Goal: Task Accomplishment & Management: Manage account settings

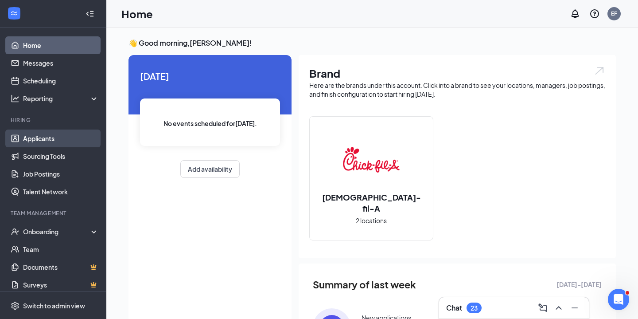
click at [73, 137] on link "Applicants" at bounding box center [61, 138] width 76 height 18
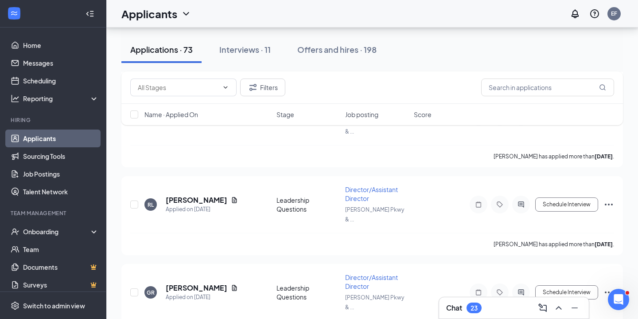
scroll to position [5419, 0]
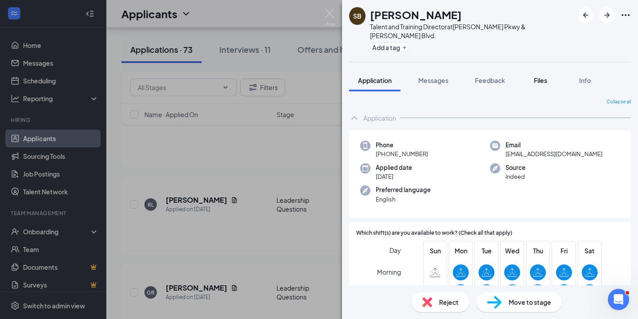
click at [546, 76] on span "Files" at bounding box center [540, 80] width 13 height 8
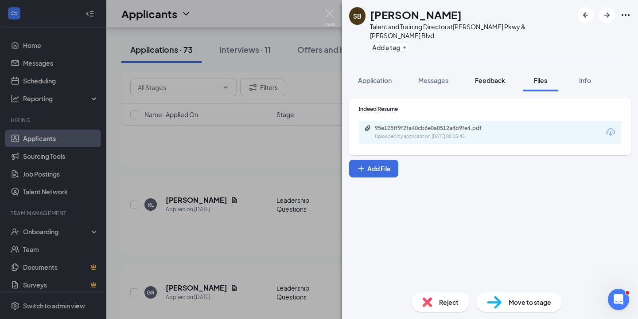
click at [498, 77] on button "Feedback" at bounding box center [490, 80] width 48 height 22
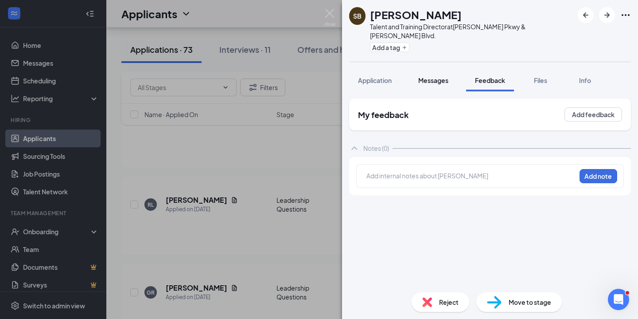
click at [440, 76] on span "Messages" at bounding box center [433, 80] width 30 height 8
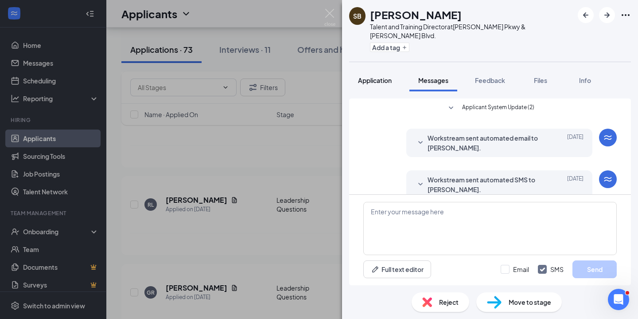
click at [382, 76] on button "Application" at bounding box center [374, 80] width 51 height 22
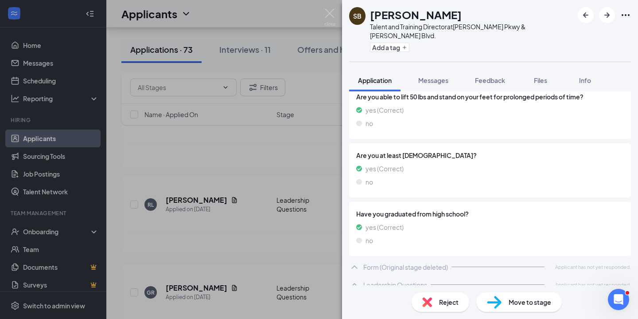
scroll to position [999, 0]
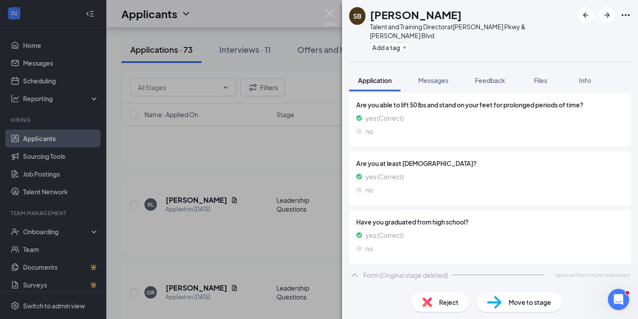
click at [359, 287] on icon "ChevronUp" at bounding box center [354, 292] width 11 height 11
click at [330, 16] on img at bounding box center [329, 17] width 11 height 17
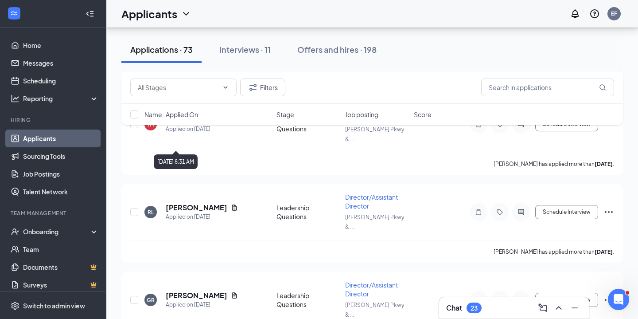
scroll to position [5412, 0]
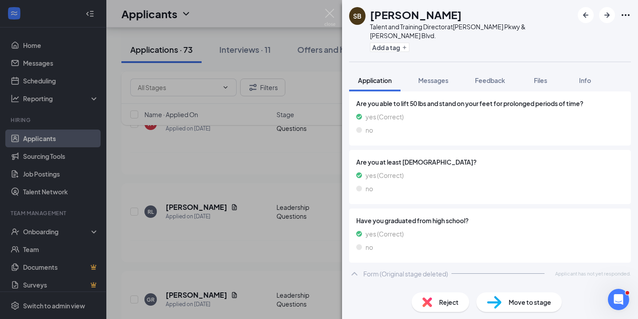
scroll to position [999, 0]
click at [330, 12] on img at bounding box center [329, 17] width 11 height 17
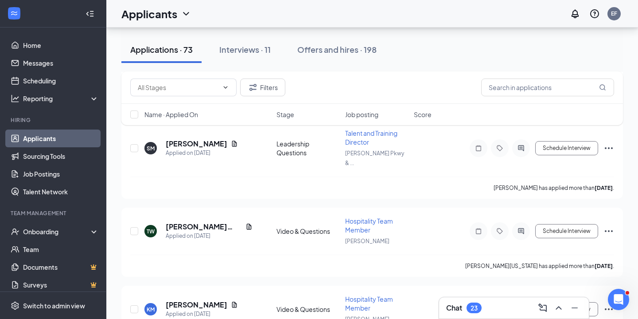
scroll to position [3982, 0]
click at [223, 89] on icon "ChevronDown" at bounding box center [225, 87] width 7 height 7
click at [227, 87] on icon "ChevronDown" at bounding box center [225, 87] width 7 height 7
click at [186, 87] on input "text" at bounding box center [178, 87] width 81 height 10
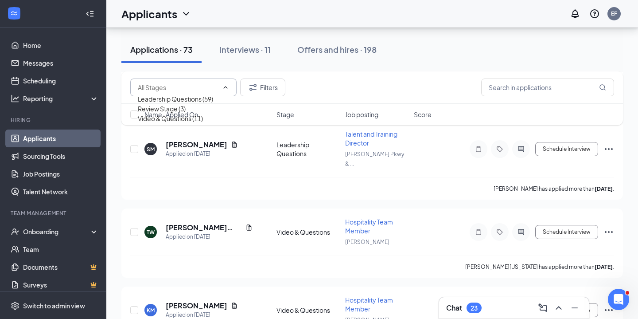
click at [183, 113] on div "Review Stage (3)" at bounding box center [162, 109] width 48 height 10
type input "Review Stage (3)"
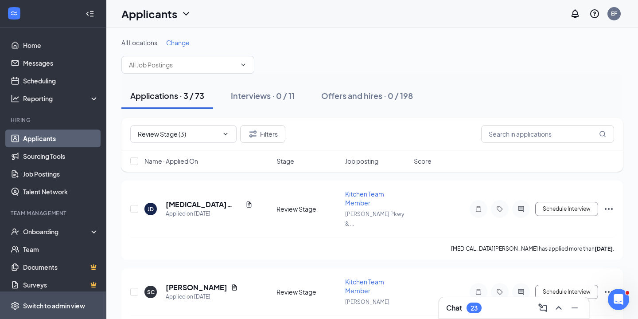
click at [45, 305] on div "Switch to admin view" at bounding box center [54, 305] width 62 height 9
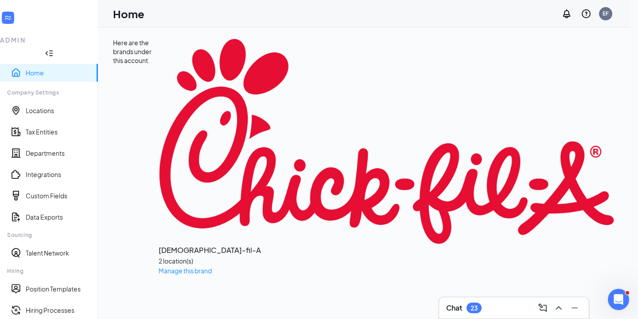
click at [57, 263] on li "Hiring Position Templates Hiring Processes Evaluation Plan Reapplications" at bounding box center [49, 312] width 98 height 98
click at [52, 305] on link "Hiring Processes" at bounding box center [58, 309] width 65 height 9
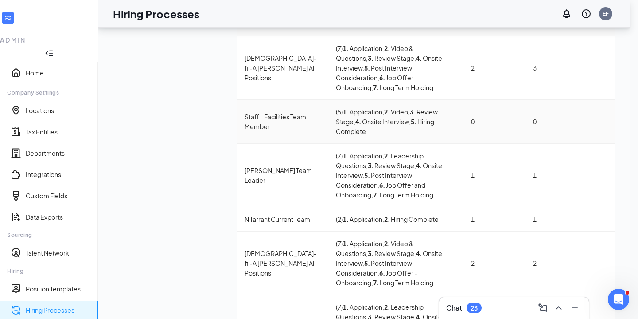
scroll to position [78, 0]
click at [536, 201] on span "Edit" at bounding box center [560, 197] width 80 height 10
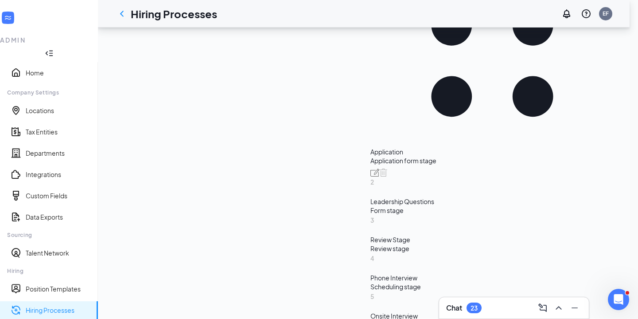
scroll to position [240, 0]
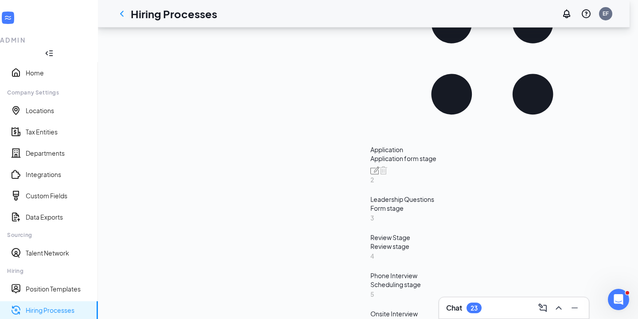
click at [371, 195] on div "Leadership Questions" at bounding box center [493, 199] width 244 height 9
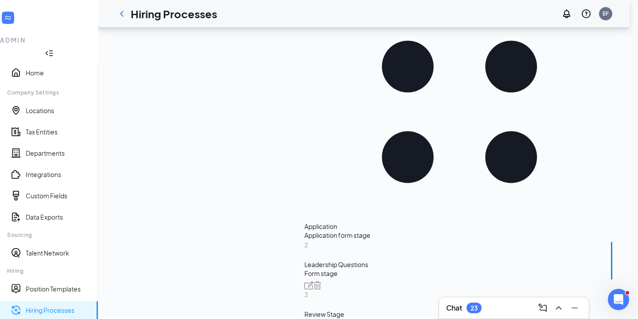
scroll to position [228, 0]
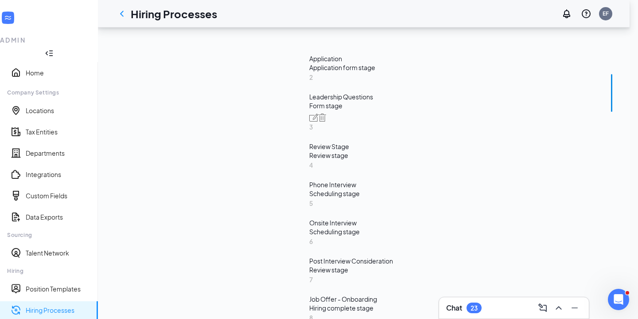
scroll to position [394, 0]
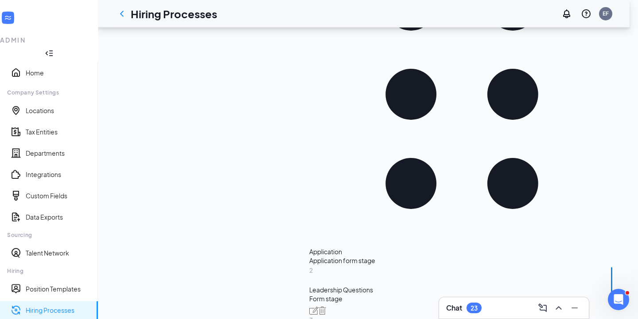
scroll to position [203, 0]
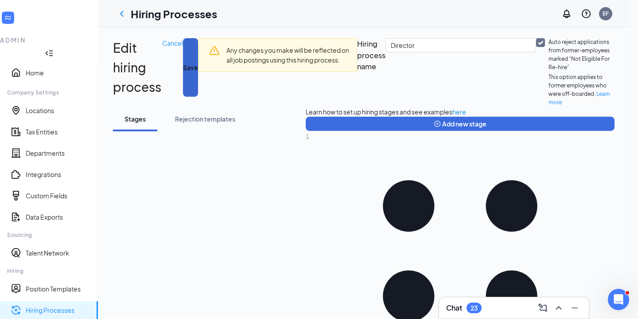
click at [198, 47] on button "Save" at bounding box center [190, 67] width 15 height 59
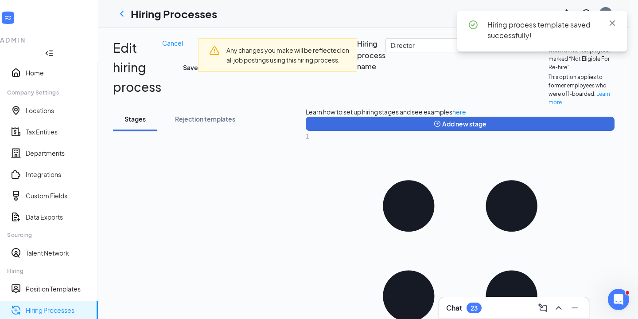
click at [44, 305] on link "Hiring Processes" at bounding box center [58, 309] width 65 height 9
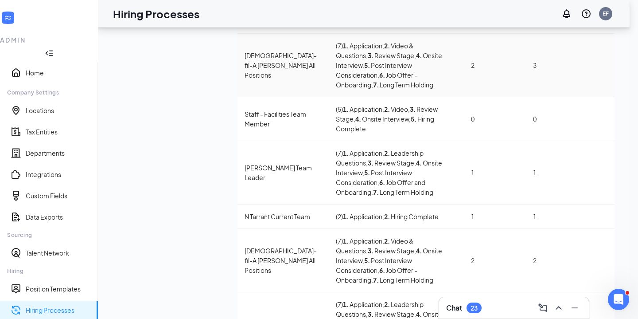
scroll to position [83, 0]
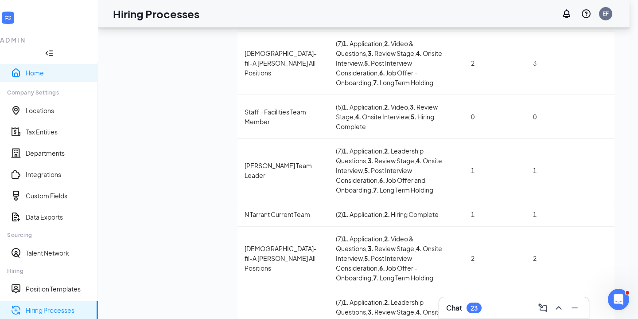
click at [34, 68] on link "Home" at bounding box center [58, 72] width 65 height 9
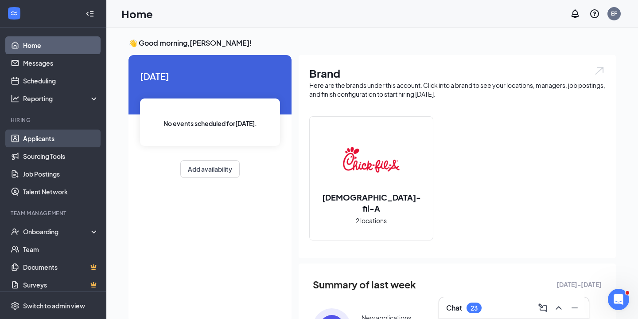
click at [47, 145] on link "Applicants" at bounding box center [61, 138] width 76 height 18
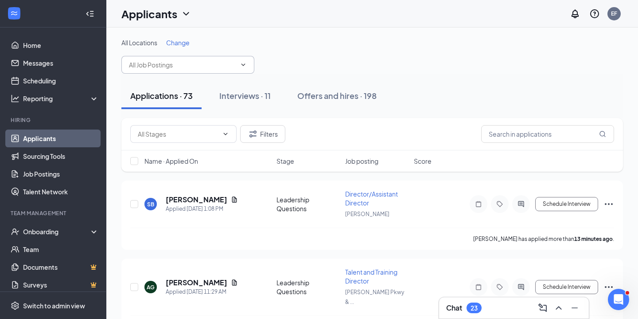
click at [185, 61] on input "text" at bounding box center [182, 65] width 107 height 10
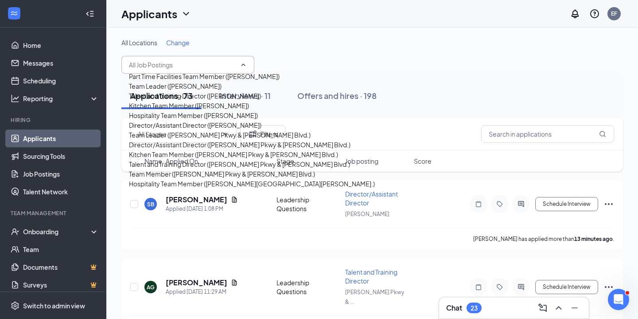
click at [199, 101] on div "Talent and Training Director ([PERSON_NAME])" at bounding box center [195, 96] width 132 height 10
type input "Talent and Training Director ([PERSON_NAME])"
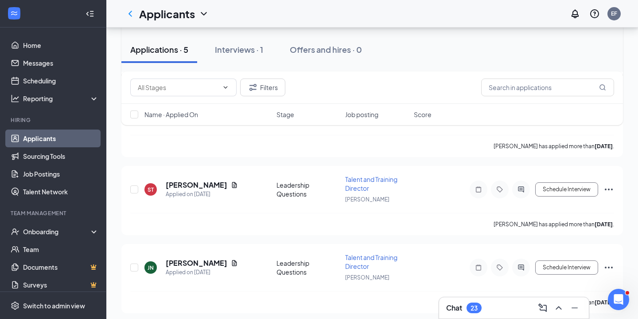
scroll to position [264, 0]
click at [188, 258] on h5 "[PERSON_NAME]" at bounding box center [197, 263] width 62 height 10
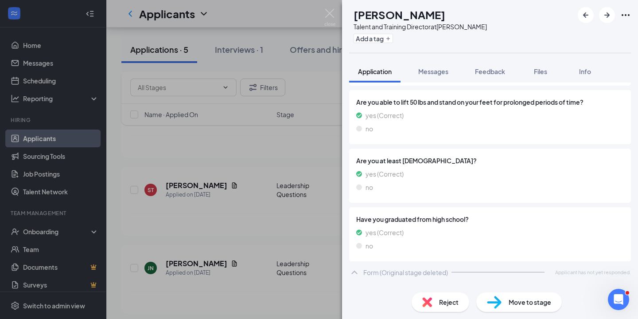
scroll to position [1024, 0]
click at [447, 70] on span "Messages" at bounding box center [433, 71] width 30 height 8
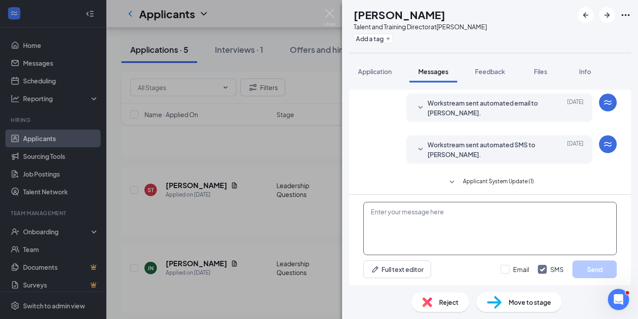
scroll to position [72, 0]
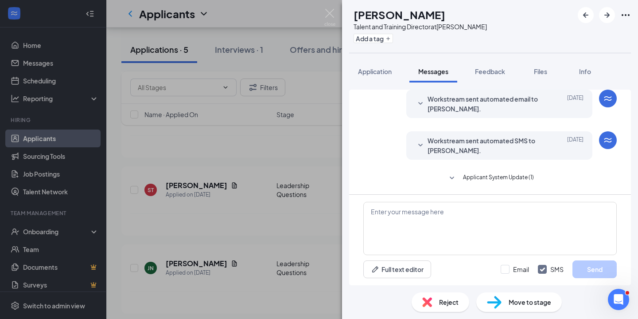
click at [509, 144] on span "Workstream sent automated SMS to [PERSON_NAME]." at bounding box center [486, 146] width 116 height 20
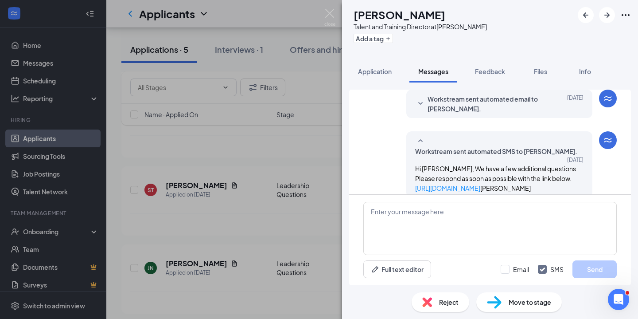
click at [442, 309] on div "Reject" at bounding box center [441, 302] width 58 height 20
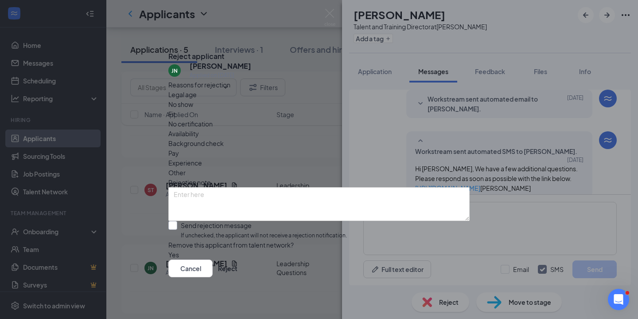
scroll to position [10, 0]
click at [168, 49] on icon "Cross" at bounding box center [168, 49] width 0 height 0
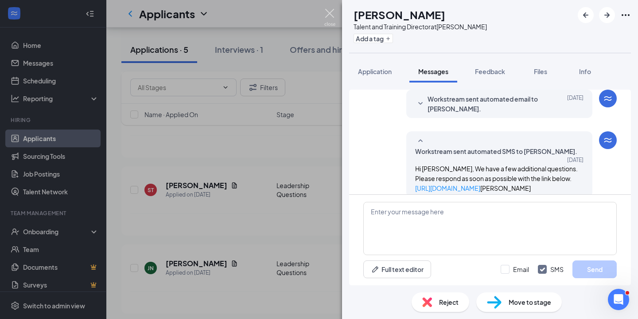
click at [332, 12] on img at bounding box center [329, 17] width 11 height 17
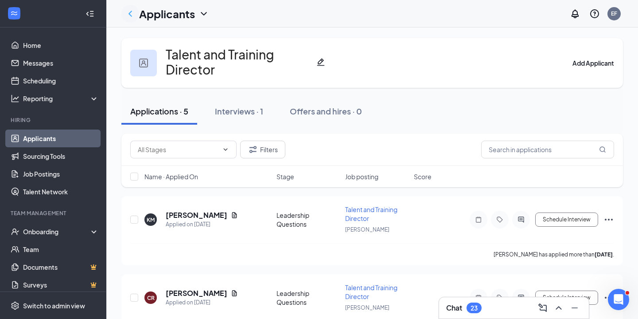
click at [131, 12] on icon "ChevronLeft" at bounding box center [131, 14] width 4 height 6
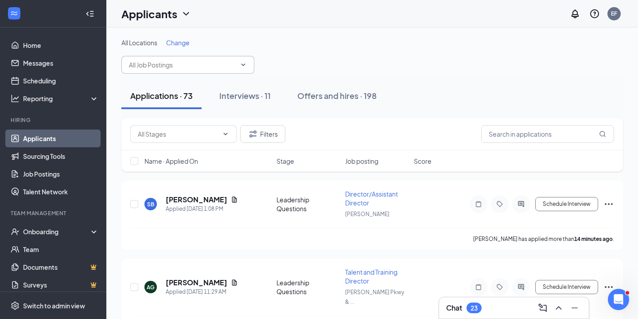
click at [193, 67] on input "text" at bounding box center [182, 65] width 107 height 10
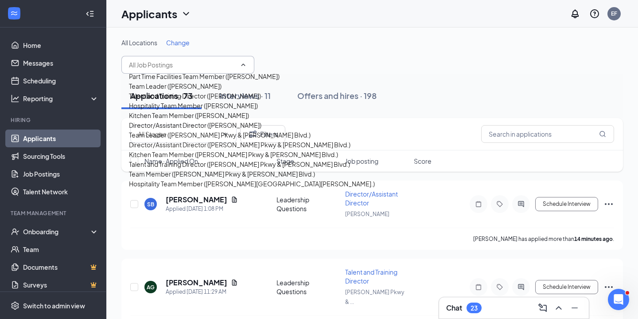
click at [189, 130] on div "Director/Assistant Director ([PERSON_NAME])" at bounding box center [195, 125] width 133 height 10
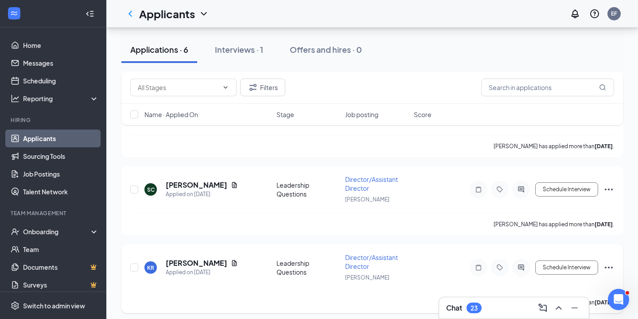
scroll to position [342, 0]
click at [189, 259] on h5 "[PERSON_NAME]" at bounding box center [197, 263] width 62 height 10
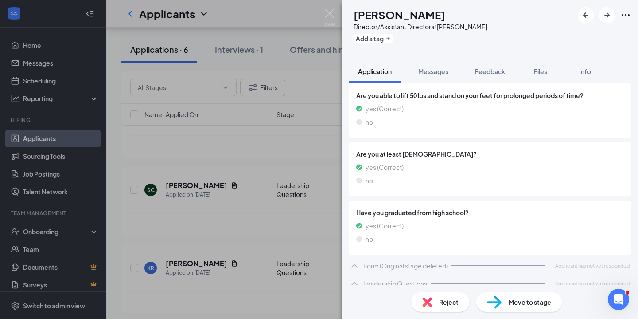
scroll to position [999, 0]
click at [357, 264] on icon "ChevronUp" at bounding box center [355, 266] width 6 height 4
click at [358, 278] on icon "ChevronUp" at bounding box center [354, 283] width 11 height 11
click at [427, 74] on span "Messages" at bounding box center [433, 71] width 30 height 8
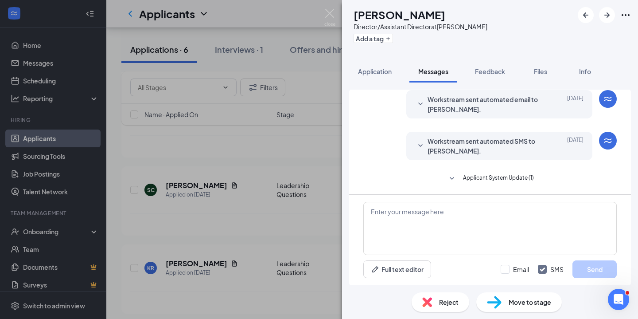
scroll to position [155, 0]
click at [456, 178] on icon "SmallChevronDown" at bounding box center [452, 178] width 11 height 11
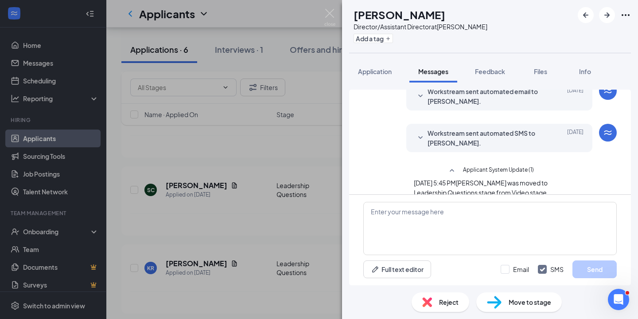
scroll to position [162, 0]
click at [444, 302] on span "Reject" at bounding box center [449, 302] width 20 height 10
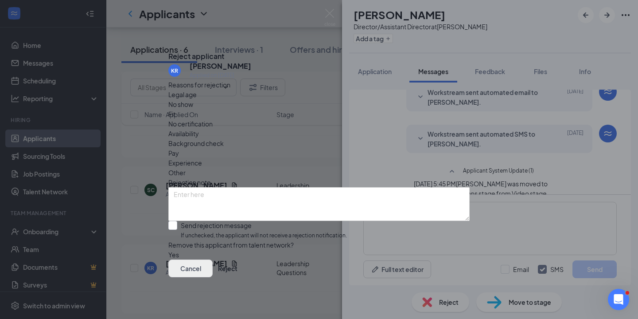
click at [213, 271] on button "Cancel" at bounding box center [190, 268] width 44 height 18
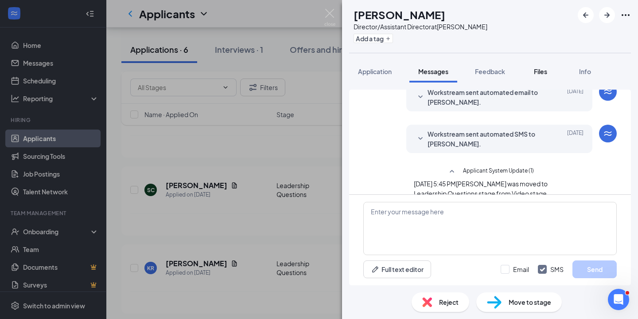
click at [549, 70] on div "Files" at bounding box center [541, 71] width 18 height 9
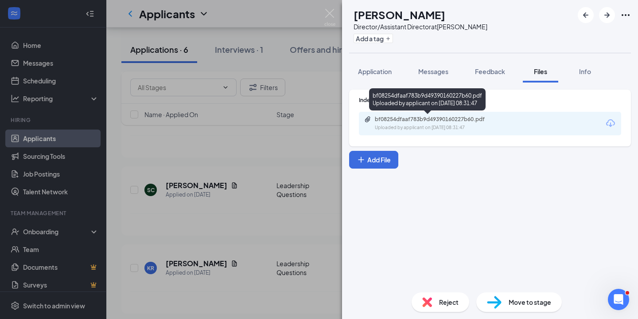
click at [450, 121] on div "bf08254dfaaf783b9d49390160227b60.pdf" at bounding box center [437, 119] width 124 height 7
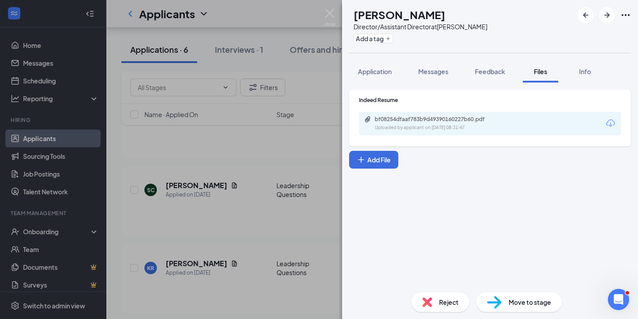
click at [447, 301] on span "Reject" at bounding box center [449, 302] width 20 height 10
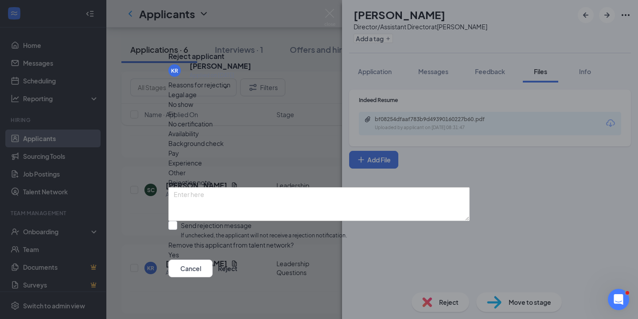
click at [168, 254] on button "button" at bounding box center [168, 255] width 0 height 10
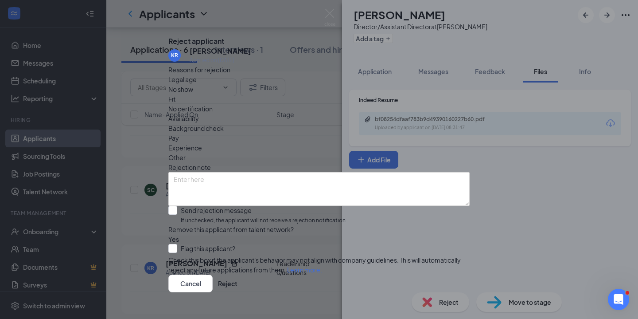
click at [176, 104] on span "Fit" at bounding box center [171, 99] width 7 height 10
click at [168, 234] on button "button" at bounding box center [168, 239] width 0 height 10
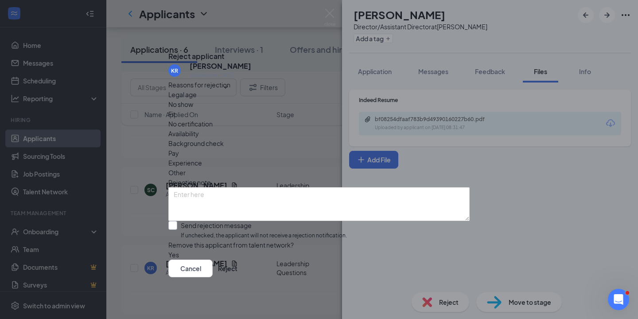
click at [177, 221] on div at bounding box center [172, 225] width 9 height 9
click at [185, 221] on input "Send rejection message If unchecked, the applicant will not receive a rejection…" at bounding box center [257, 230] width 179 height 19
checkbox input "true"
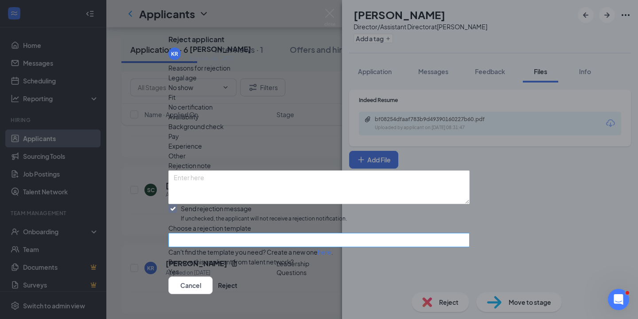
click at [208, 243] on input "search" at bounding box center [316, 239] width 285 height 13
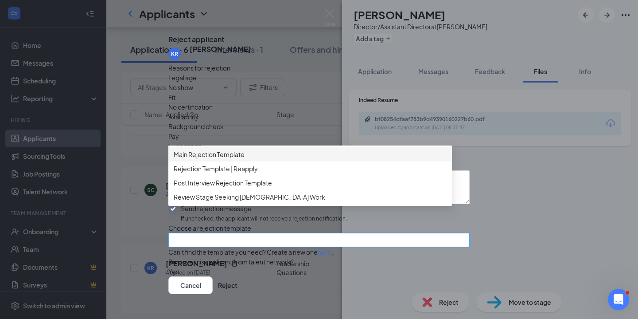
click at [224, 157] on span "Main Rejection Template" at bounding box center [209, 154] width 71 height 10
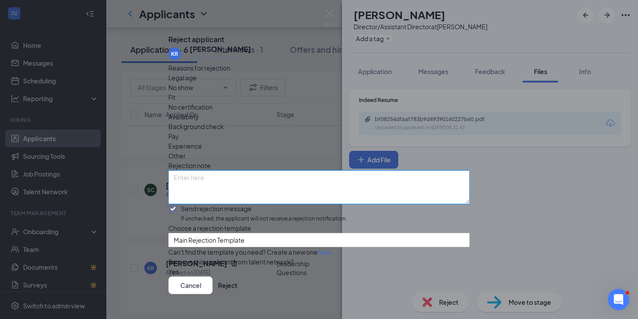
click at [216, 170] on textarea at bounding box center [318, 187] width 301 height 34
type textarea "Didn't complete application"
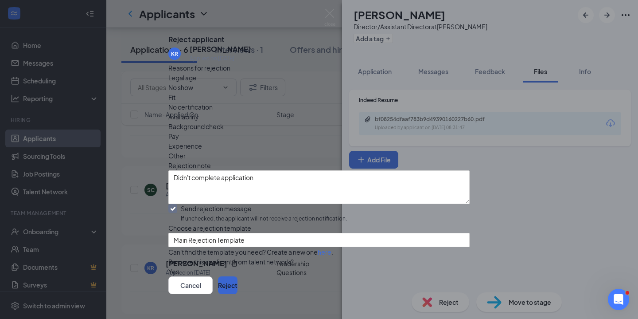
click at [238, 276] on button "Reject" at bounding box center [228, 285] width 20 height 18
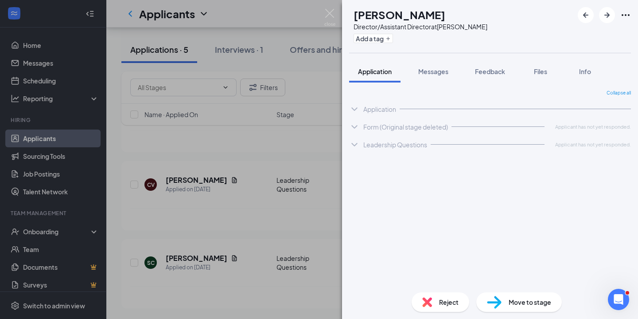
scroll to position [264, 0]
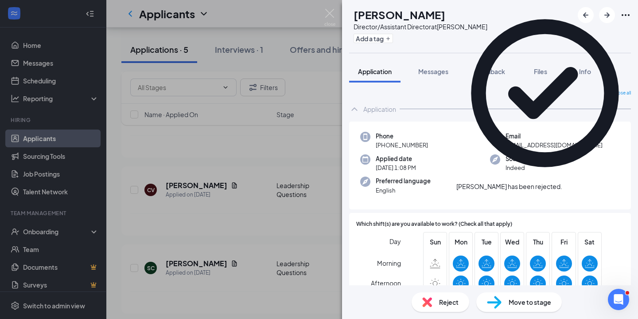
click at [563, 182] on icon "Cross" at bounding box center [563, 182] width 0 height 0
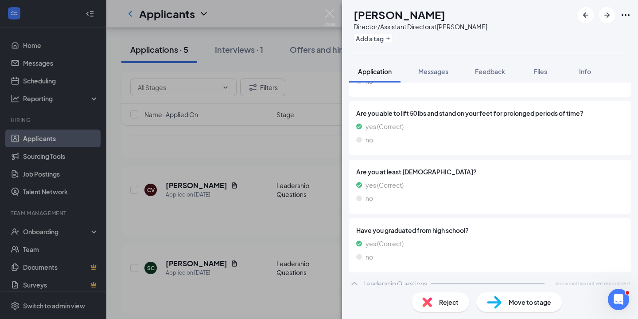
scroll to position [981, 0]
click at [450, 73] on button "Messages" at bounding box center [434, 71] width 48 height 22
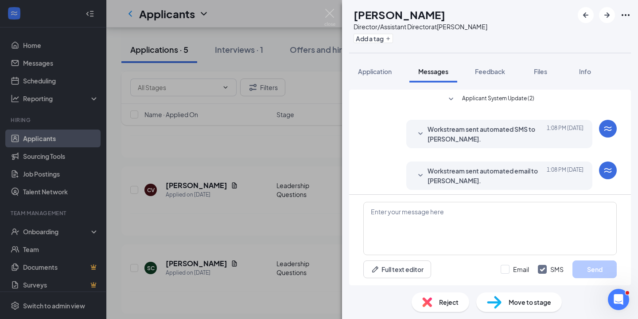
scroll to position [46, 0]
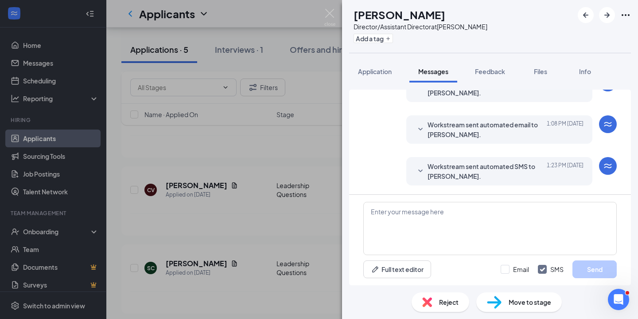
click at [502, 176] on span "Workstream sent automated SMS to [PERSON_NAME]." at bounding box center [486, 171] width 116 height 20
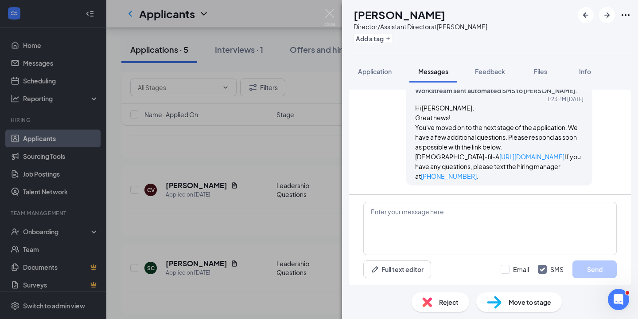
scroll to position [139, 0]
click at [500, 155] on link "[URL][DOMAIN_NAME]" at bounding box center [532, 156] width 65 height 8
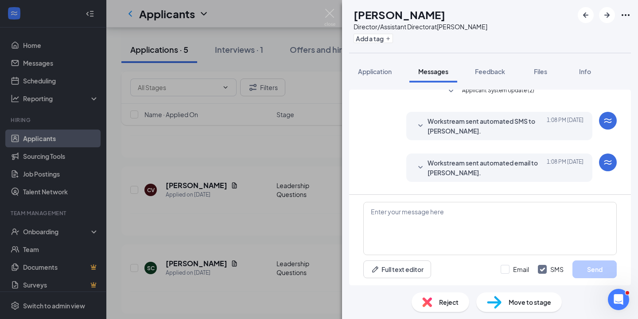
scroll to position [9, 0]
click at [332, 14] on img at bounding box center [329, 17] width 11 height 17
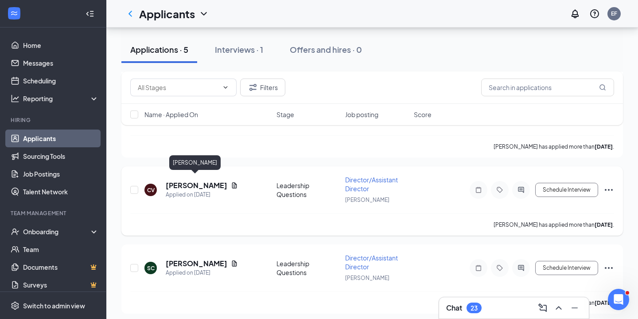
click at [203, 182] on h5 "[PERSON_NAME]" at bounding box center [197, 185] width 62 height 10
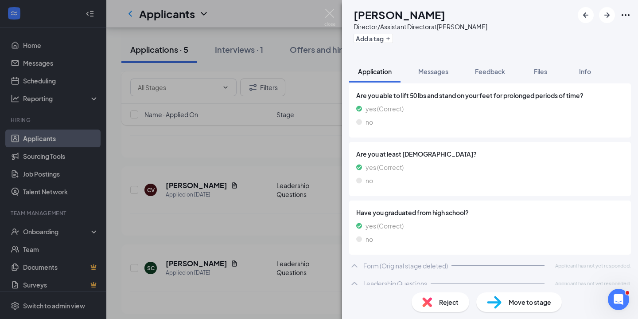
scroll to position [999, 0]
click at [538, 74] on span "Files" at bounding box center [540, 71] width 13 height 8
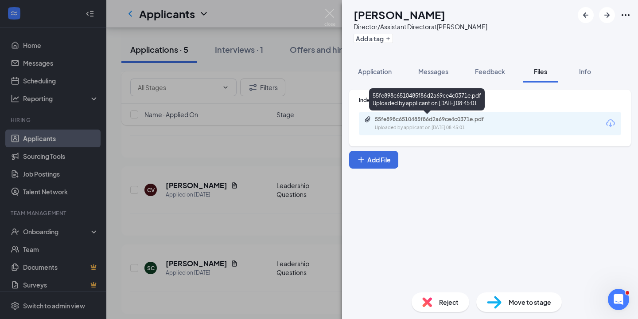
click at [464, 127] on div "Uploaded by applicant on [DATE] 08:45:01" at bounding box center [441, 127] width 133 height 7
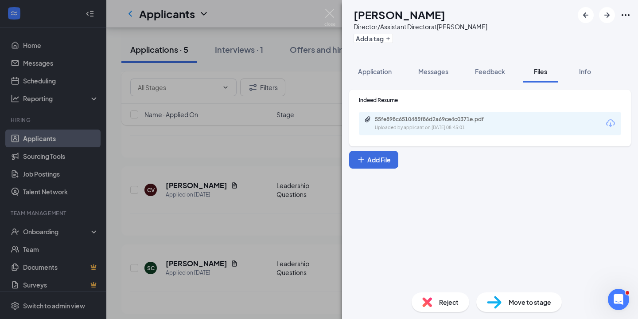
click at [438, 307] on div "Reject" at bounding box center [441, 302] width 58 height 20
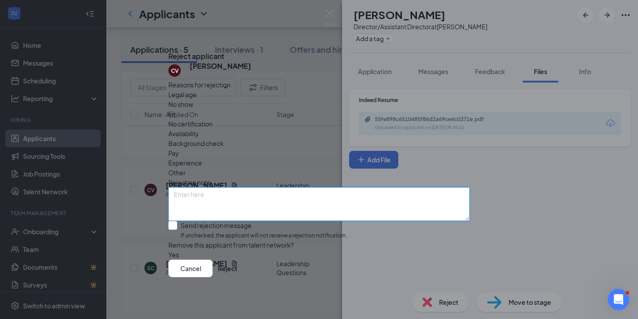
click at [247, 187] on textarea at bounding box center [318, 204] width 301 height 34
type textarea "didn't complete"
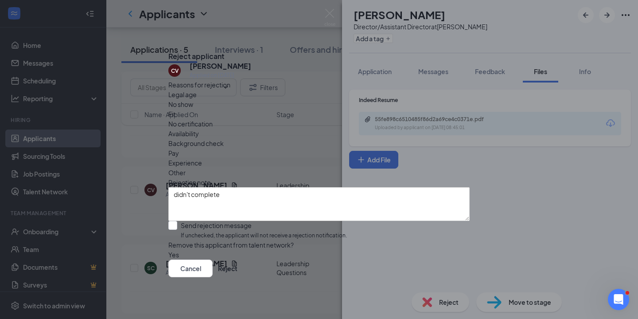
click at [267, 117] on div "Fit" at bounding box center [318, 114] width 301 height 10
click at [177, 221] on div at bounding box center [172, 225] width 9 height 9
click at [186, 221] on input "Send rejection message If unchecked, the applicant will not receive a rejection…" at bounding box center [257, 230] width 179 height 19
checkbox input "true"
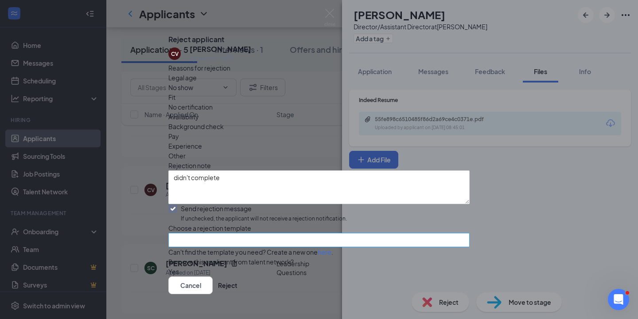
click at [416, 240] on input "search" at bounding box center [316, 239] width 285 height 13
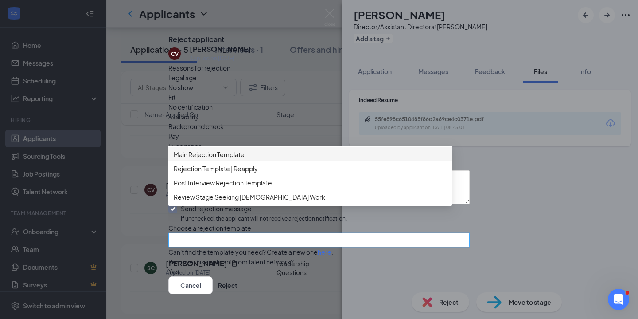
click at [346, 154] on span "Main Rejection Template" at bounding box center [310, 154] width 273 height 10
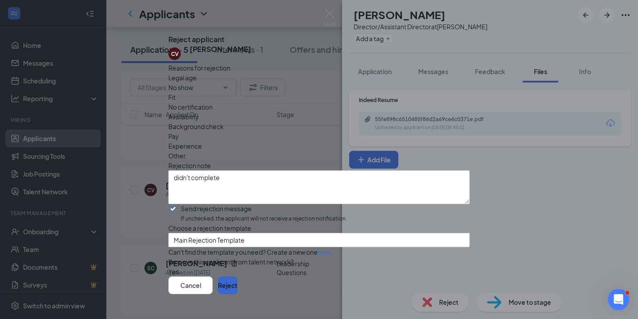
click at [238, 280] on button "Reject" at bounding box center [228, 285] width 20 height 18
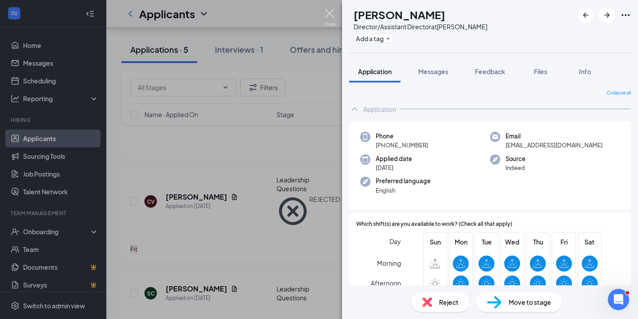
click at [331, 16] on img at bounding box center [329, 17] width 11 height 17
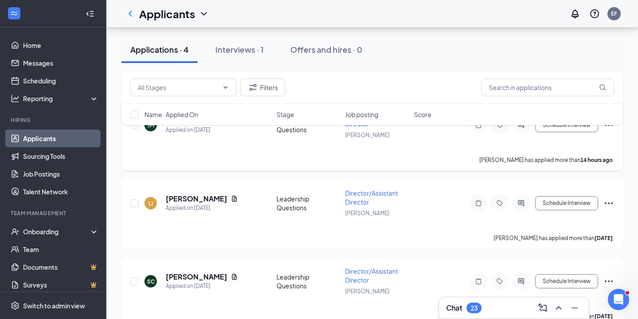
scroll to position [174, 0]
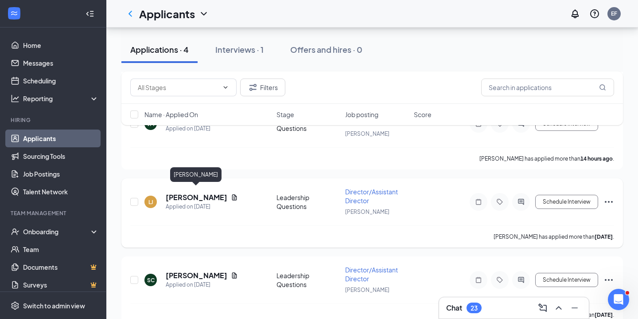
click at [188, 194] on h5 "[PERSON_NAME]" at bounding box center [197, 197] width 62 height 10
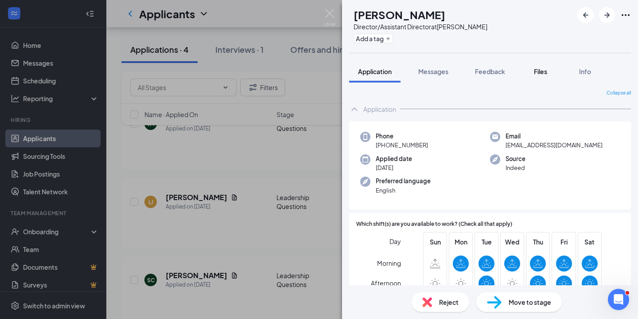
click at [539, 70] on span "Files" at bounding box center [540, 71] width 13 height 8
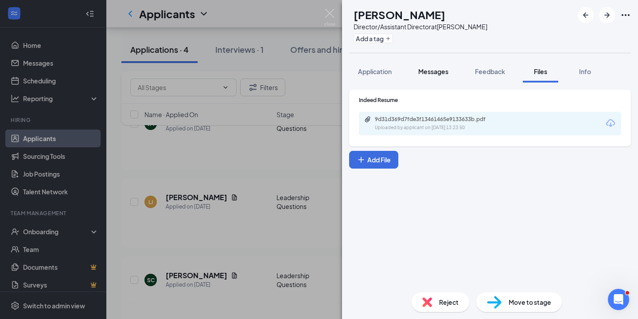
click at [449, 70] on span "Messages" at bounding box center [433, 71] width 30 height 8
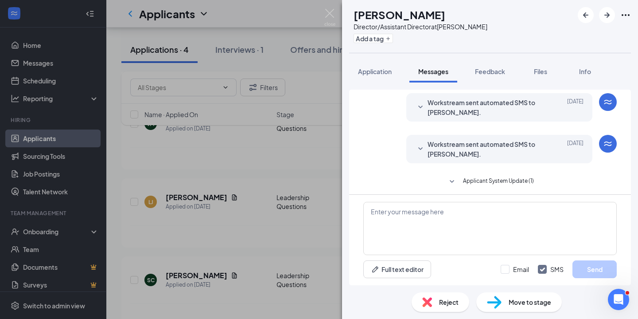
scroll to position [72, 0]
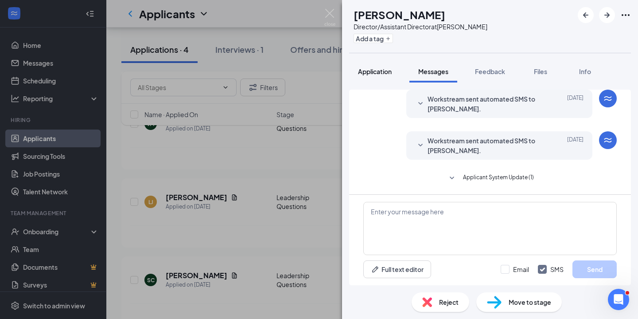
click at [379, 74] on span "Application" at bounding box center [375, 71] width 34 height 8
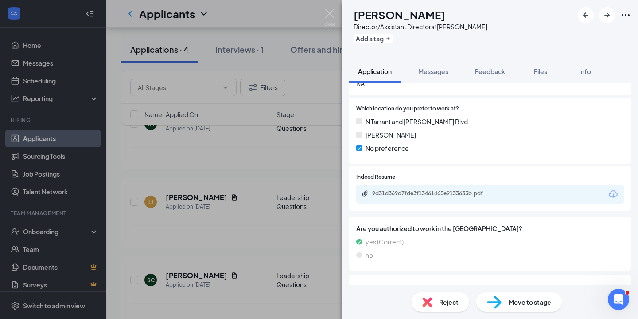
scroll to position [807, 0]
click at [405, 192] on div "9d31d369d7fde3f13461465e9133633b.pdf" at bounding box center [490, 194] width 268 height 19
click at [389, 190] on div "9d31d369d7fde3f13461465e9133633b.pdf" at bounding box center [434, 193] width 124 height 7
click at [441, 299] on span "Reject" at bounding box center [449, 302] width 20 height 10
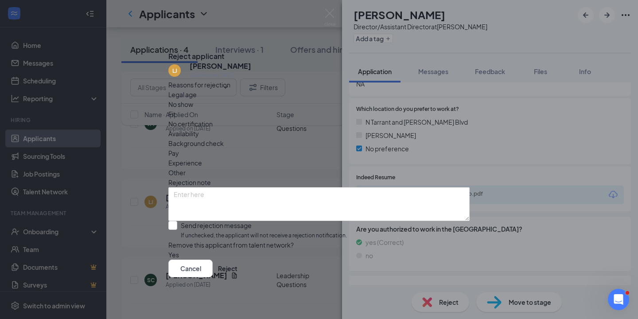
click at [176, 113] on span "Fit" at bounding box center [171, 114] width 7 height 10
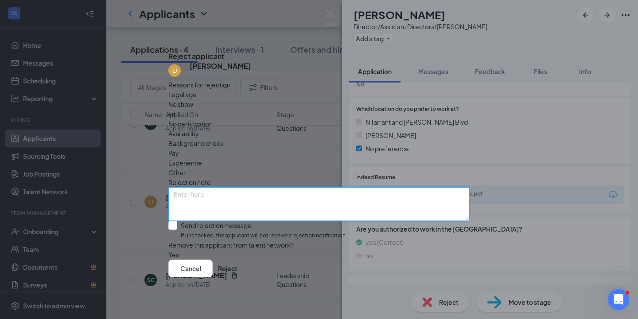
click at [221, 187] on textarea at bounding box center [318, 204] width 301 height 34
type textarea "D"
type textarea "Didn't finish application"
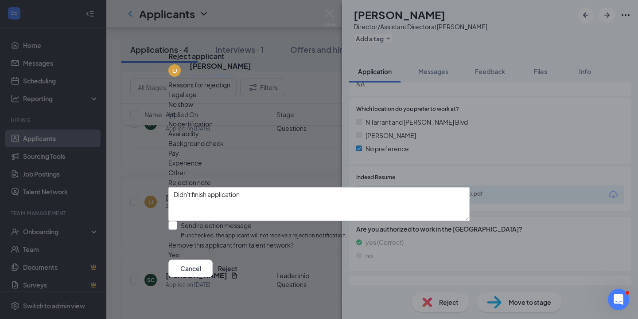
click at [177, 221] on div at bounding box center [172, 225] width 9 height 9
click at [179, 221] on input "Send rejection message If unchecked, the applicant will not receive a rejection…" at bounding box center [257, 230] width 179 height 19
checkbox input "true"
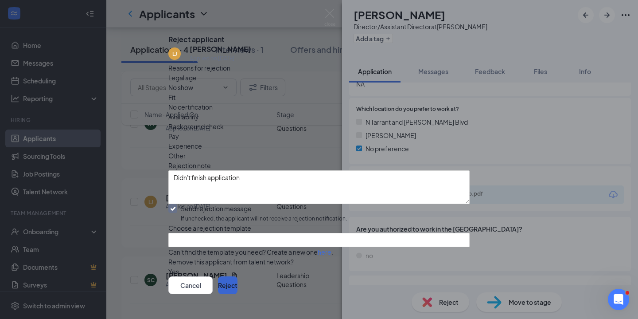
click at [238, 276] on button "Reject" at bounding box center [228, 285] width 20 height 18
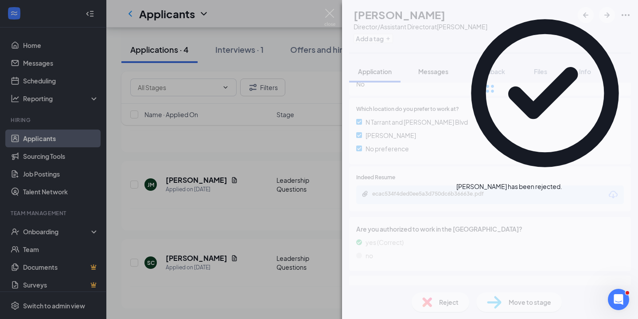
scroll to position [108, 0]
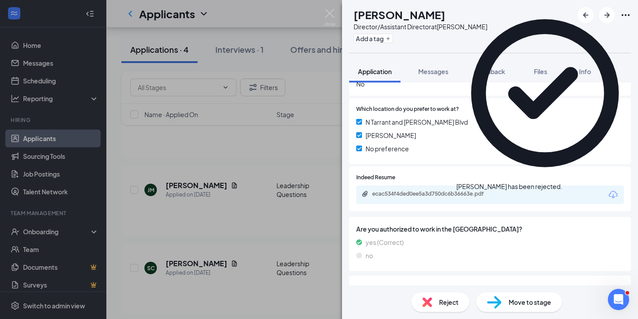
click at [332, 14] on img at bounding box center [329, 17] width 11 height 17
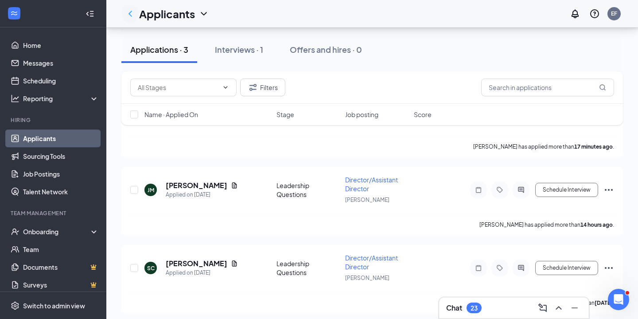
click at [130, 15] on icon "ChevronLeft" at bounding box center [131, 14] width 4 height 6
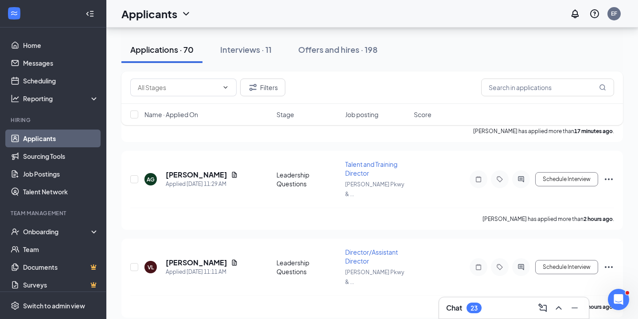
click at [188, 12] on icon "ChevronDown" at bounding box center [186, 13] width 11 height 11
click at [133, 7] on h1 "Applicants" at bounding box center [149, 13] width 56 height 15
click at [187, 19] on icon "ChevronDown" at bounding box center [186, 13] width 11 height 11
click at [156, 38] on link "Applicants" at bounding box center [156, 33] width 59 height 9
click at [221, 89] on span at bounding box center [224, 87] width 9 height 7
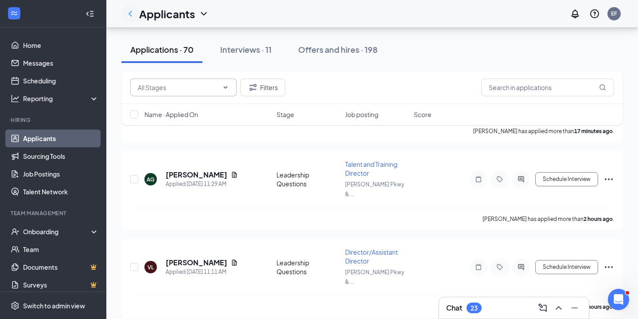
click at [132, 16] on icon "ChevronLeft" at bounding box center [130, 13] width 11 height 11
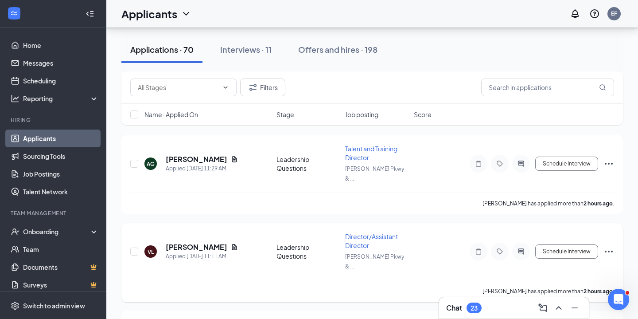
scroll to position [125, 0]
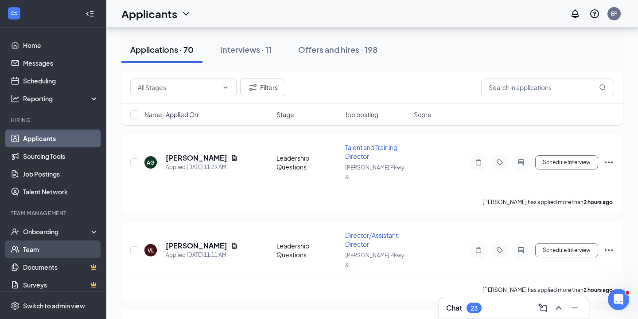
click at [32, 250] on link "Team" at bounding box center [61, 249] width 76 height 18
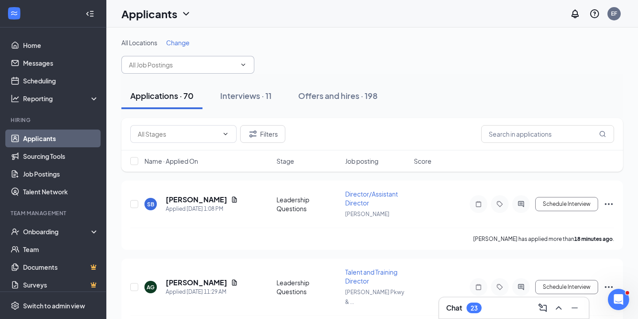
click at [232, 66] on input "text" at bounding box center [182, 65] width 107 height 10
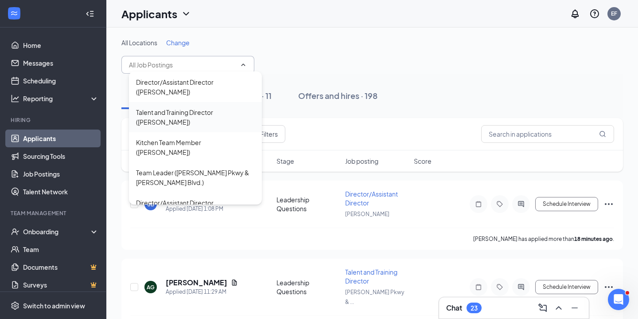
scroll to position [81, 0]
click at [195, 197] on div "Director/Assistant Director ([PERSON_NAME] Pkwy & [PERSON_NAME] Blvd.)" at bounding box center [195, 211] width 119 height 29
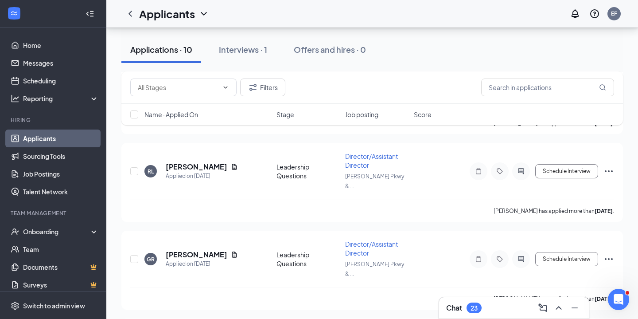
scroll to position [662, 0]
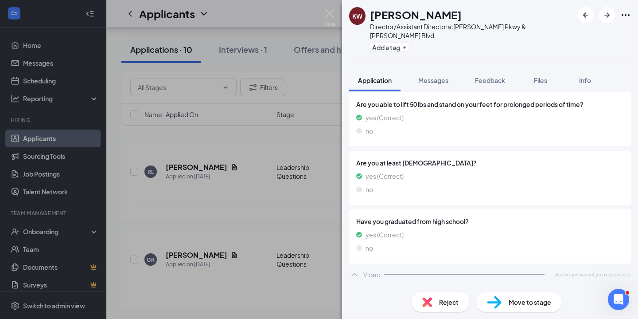
scroll to position [999, 0]
click at [435, 298] on div "Reject" at bounding box center [441, 302] width 58 height 20
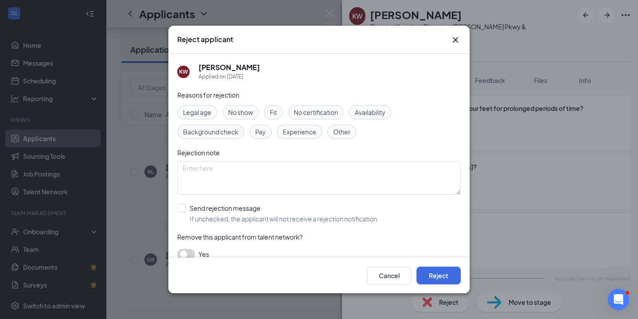
click at [275, 113] on span "Fit" at bounding box center [273, 112] width 7 height 10
click at [229, 169] on textarea at bounding box center [319, 178] width 284 height 34
type textarea "d"
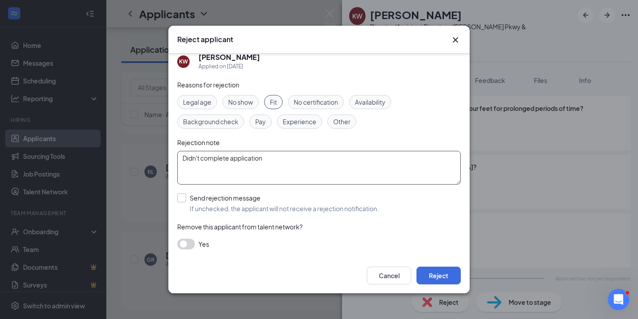
scroll to position [10, 0]
type textarea "Didn't complete application"
click at [180, 199] on div at bounding box center [181, 197] width 9 height 9
click at [180, 199] on input "Send rejection message If unchecked, the applicant will not receive a rejection…" at bounding box center [278, 203] width 202 height 20
checkbox input "true"
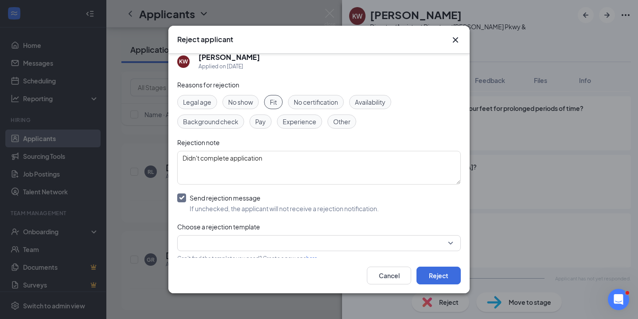
click at [223, 244] on input "search" at bounding box center [316, 242] width 267 height 15
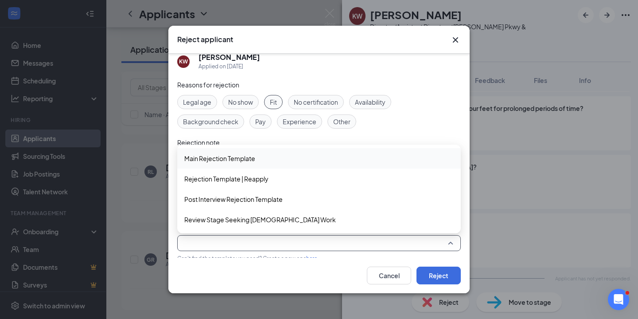
click at [227, 158] on span "Main Rejection Template" at bounding box center [219, 158] width 71 height 10
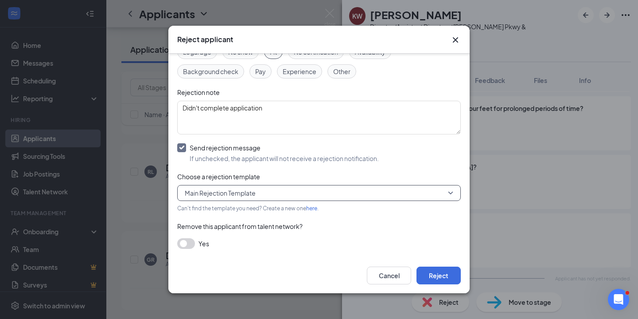
scroll to position [60, 0]
click at [191, 242] on button "button" at bounding box center [186, 243] width 18 height 11
click at [438, 276] on button "Reject" at bounding box center [439, 275] width 44 height 18
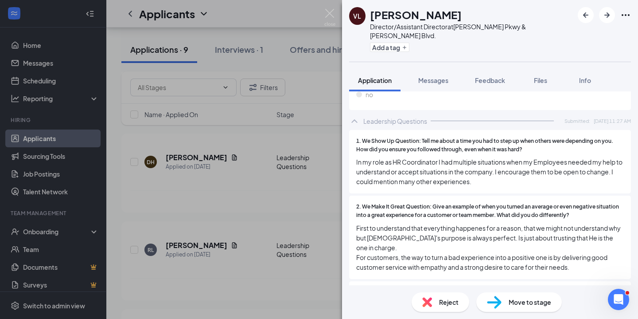
scroll to position [1154, 0]
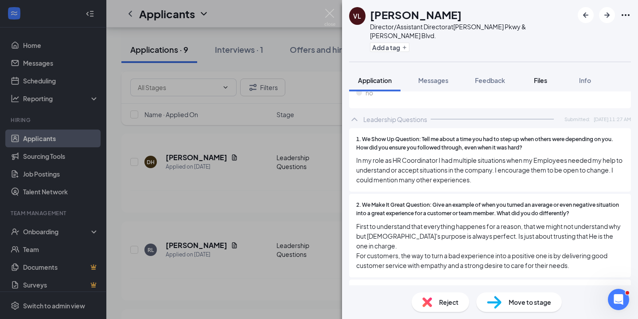
click at [544, 76] on span "Files" at bounding box center [540, 80] width 13 height 8
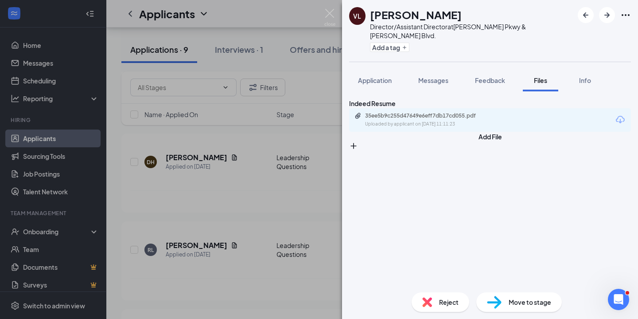
click at [438, 132] on div "Indeed Resume 35ee5b9c255d47649e6eff7db17cd055.pdf Uploaded by applicant on Sep…" at bounding box center [490, 114] width 282 height 33
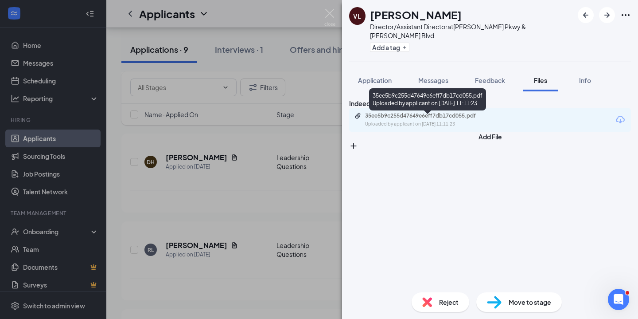
click at [439, 128] on div "Uploaded by applicant on Sep 15, 2025 at 11:11:23" at bounding box center [431, 124] width 133 height 7
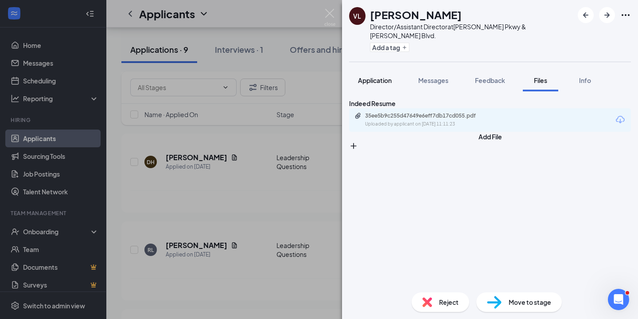
click at [380, 77] on button "Application" at bounding box center [374, 80] width 51 height 22
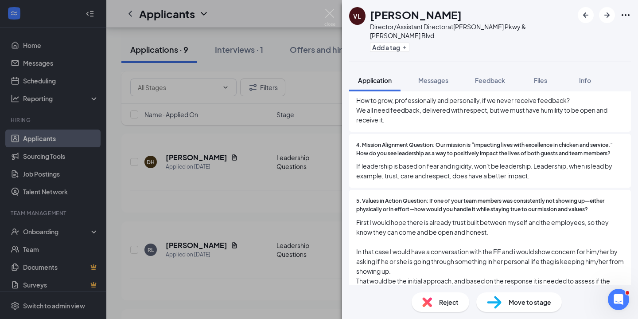
scroll to position [1365, 0]
click at [396, 43] on button "Add a tag" at bounding box center [389, 47] width 39 height 9
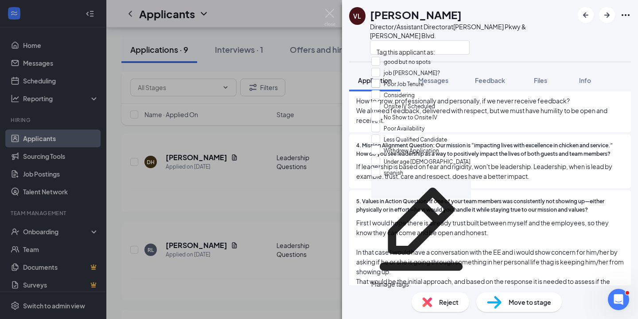
scroll to position [0, 0]
click at [380, 99] on div at bounding box center [375, 94] width 9 height 9
click at [382, 100] on input "Considering" at bounding box center [392, 95] width 43 height 10
click at [380, 100] on input "Considering" at bounding box center [392, 95] width 43 height 10
checkbox input "true"
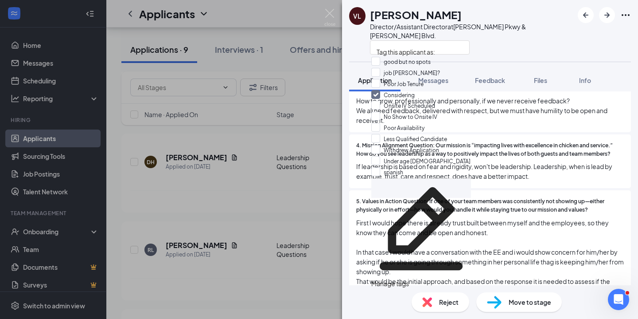
click at [500, 40] on div at bounding box center [471, 47] width 203 height 15
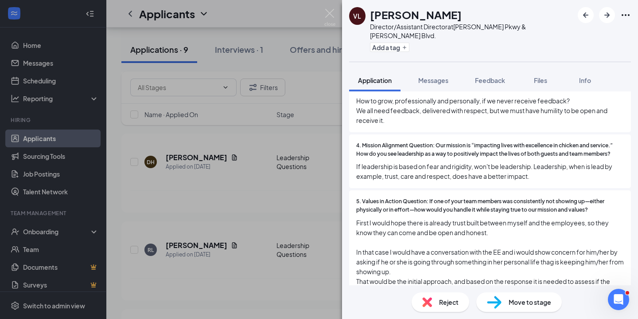
scroll to position [1362, 0]
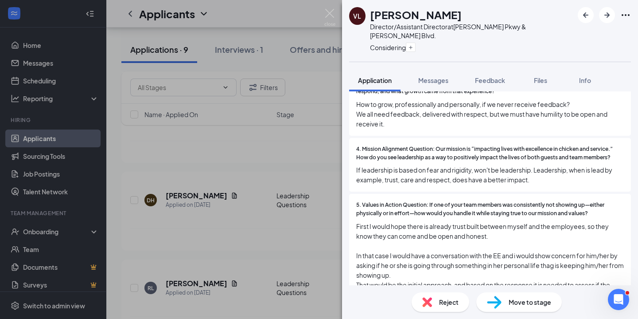
click at [622, 16] on icon "Ellipses" at bounding box center [626, 15] width 11 height 11
click at [559, 14] on div "VL VERONICA LINDO Director/Assistant Director at N. Tarrant Pkwy & Davis Blvd. …" at bounding box center [490, 31] width 296 height 62
click at [513, 304] on span "Move to stage" at bounding box center [530, 302] width 43 height 10
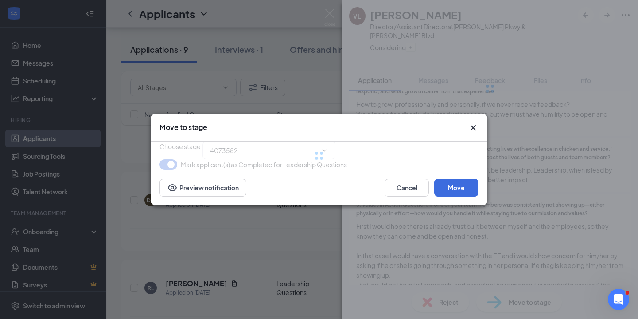
type input "Review Stage (next stage)"
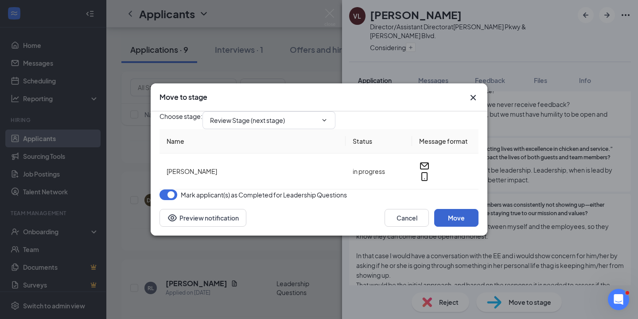
click at [465, 227] on button "Move" at bounding box center [456, 218] width 44 height 18
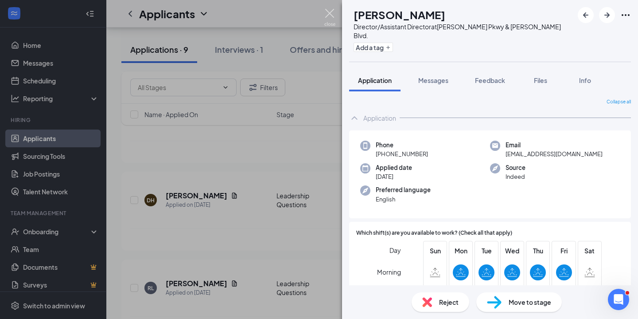
click at [331, 12] on img at bounding box center [329, 17] width 11 height 17
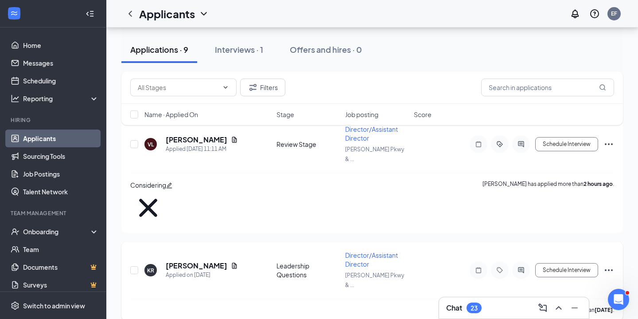
scroll to position [82, 0]
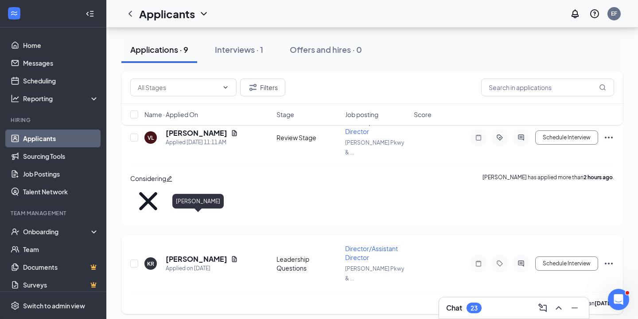
click at [205, 254] on h5 "[PERSON_NAME]" at bounding box center [197, 259] width 62 height 10
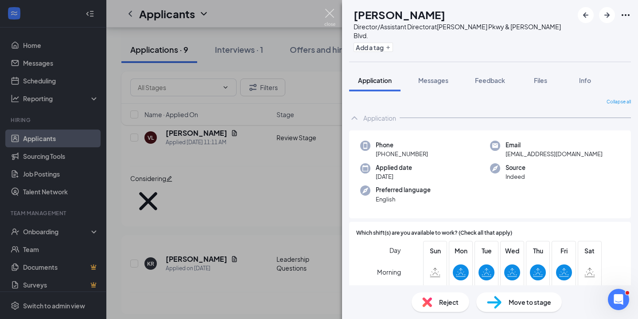
click at [331, 14] on img at bounding box center [329, 17] width 11 height 17
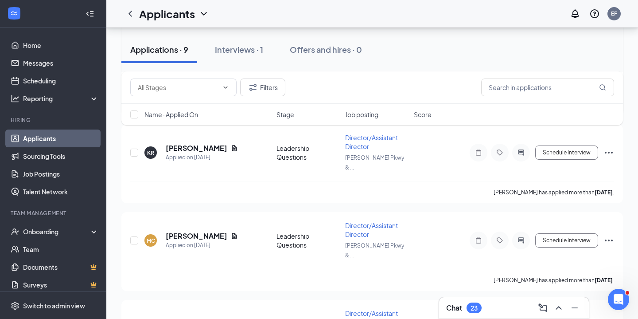
scroll to position [193, 0]
click at [205, 231] on h5 "[PERSON_NAME]" at bounding box center [197, 236] width 62 height 10
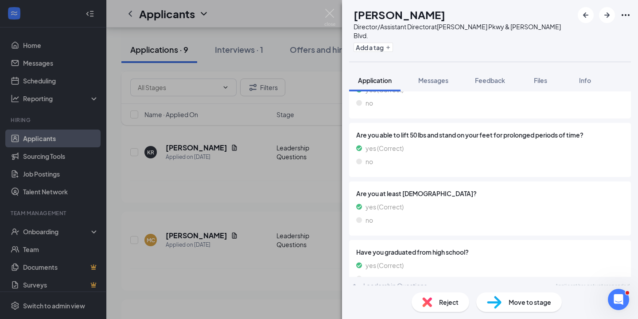
scroll to position [981, 0]
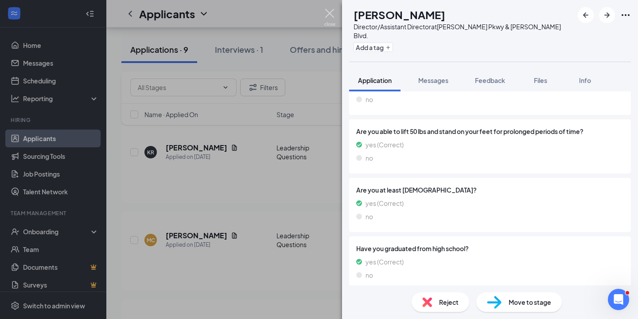
click at [329, 12] on img at bounding box center [329, 17] width 11 height 17
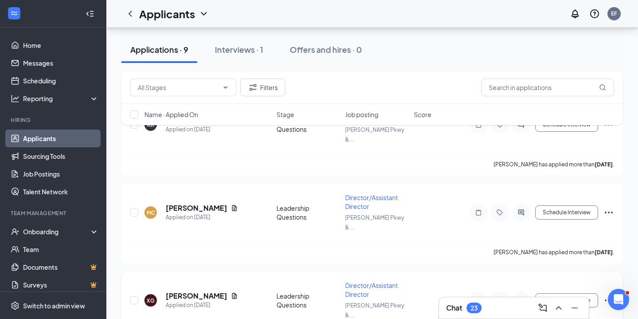
scroll to position [219, 0]
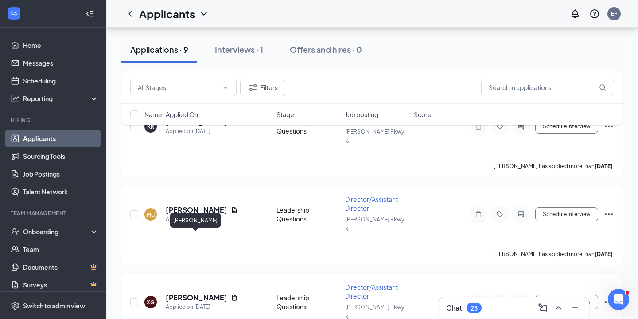
click at [183, 293] on h5 "[PERSON_NAME]" at bounding box center [197, 298] width 62 height 10
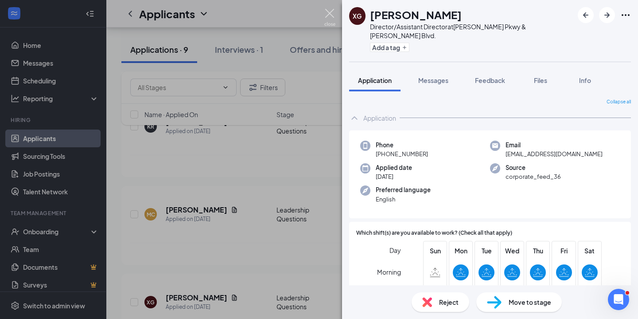
click at [330, 12] on img at bounding box center [329, 17] width 11 height 17
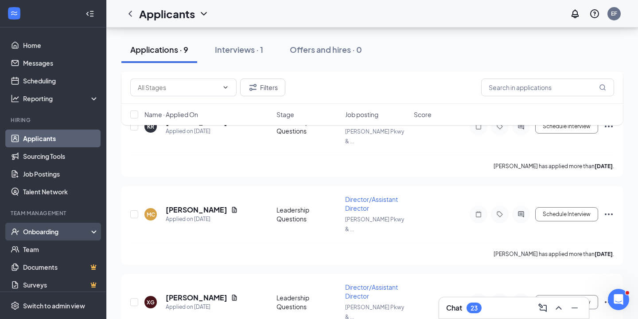
click at [59, 231] on div "Onboarding" at bounding box center [57, 231] width 68 height 9
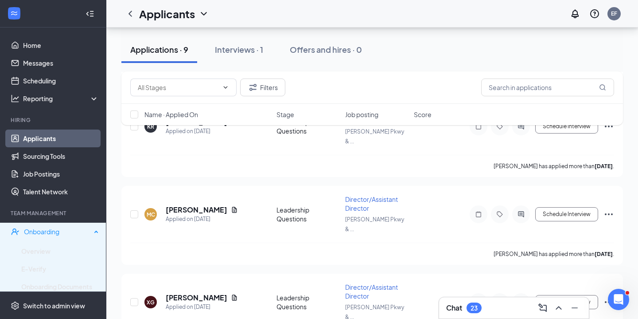
click at [59, 231] on div "Onboarding" at bounding box center [57, 231] width 67 height 9
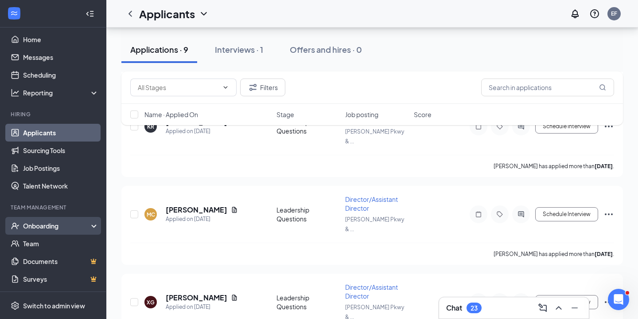
scroll to position [6, 0]
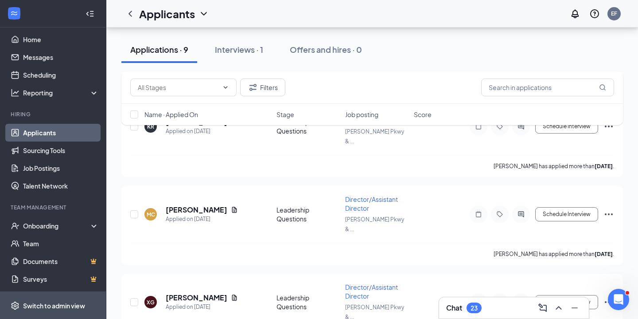
click at [50, 304] on div "Switch to admin view" at bounding box center [54, 305] width 62 height 9
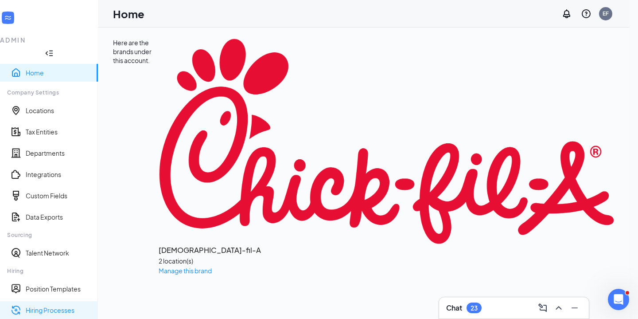
click at [46, 305] on link "Hiring Processes" at bounding box center [58, 309] width 65 height 9
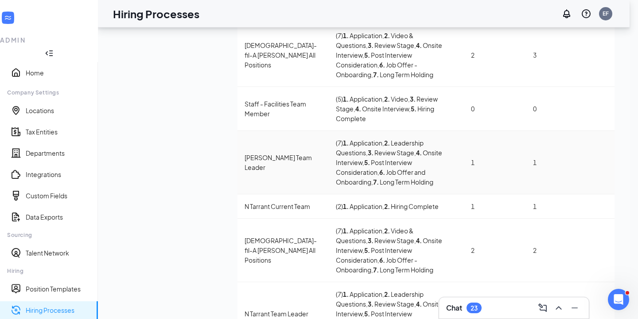
scroll to position [91, 0]
click at [550, 184] on span "Edit" at bounding box center [560, 185] width 80 height 10
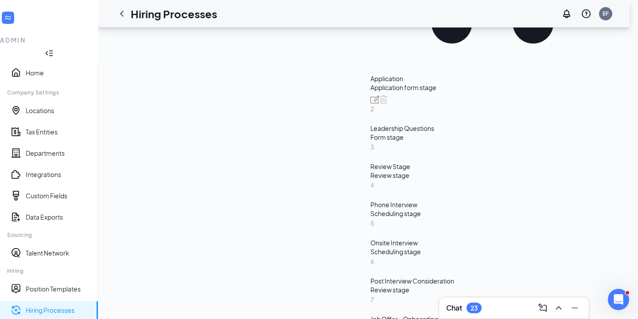
scroll to position [334, 0]
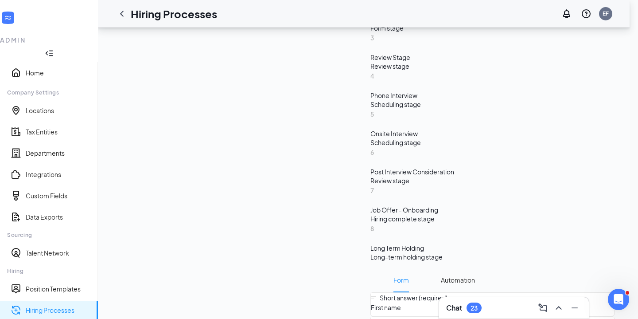
scroll to position [486, 0]
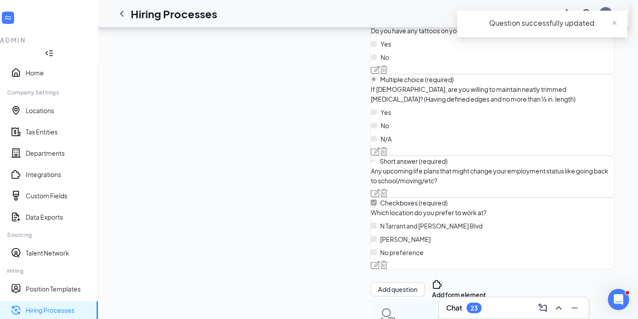
scroll to position [1477, 0]
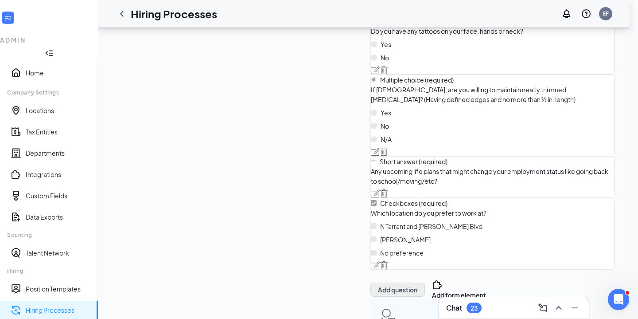
click at [371, 282] on button "Add question" at bounding box center [398, 289] width 55 height 14
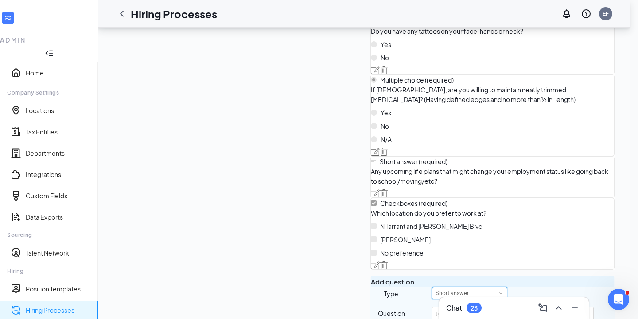
click at [436, 287] on div "Short answer" at bounding box center [470, 293] width 68 height 12
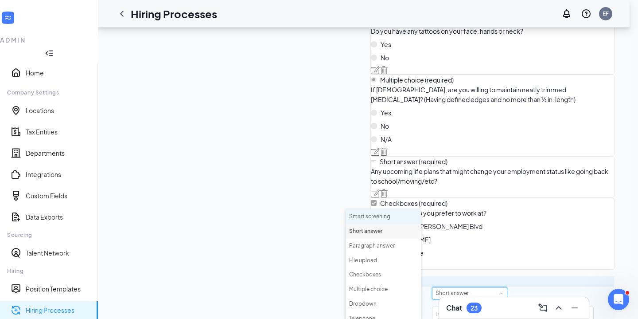
click at [390, 213] on li "Smart screening" at bounding box center [383, 216] width 75 height 15
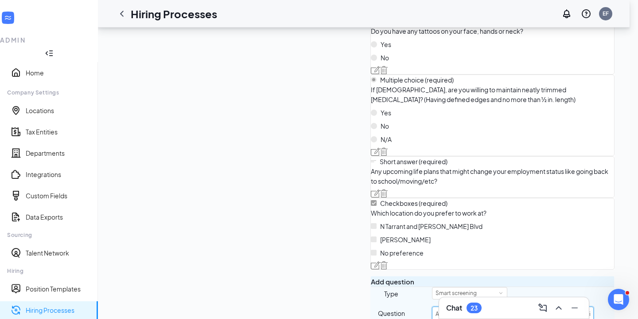
click at [525, 306] on input "Are you available to work during the dinner period at least 2 shifts a week. Av…" at bounding box center [513, 313] width 162 height 14
click at [526, 306] on input "Are you available to work during the dinner period at least 2 shifts a week. Av…" at bounding box center [513, 313] width 162 height 14
type input "Are you available to work during the dinner period at least 2 shifts a week. Av…"
click at [528, 287] on div "Smart screening" at bounding box center [523, 293] width 182 height 12
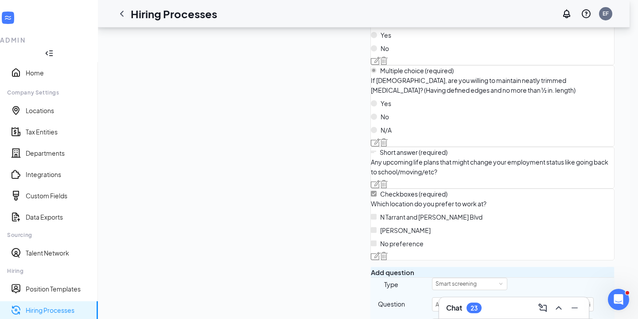
scroll to position [1489, 0]
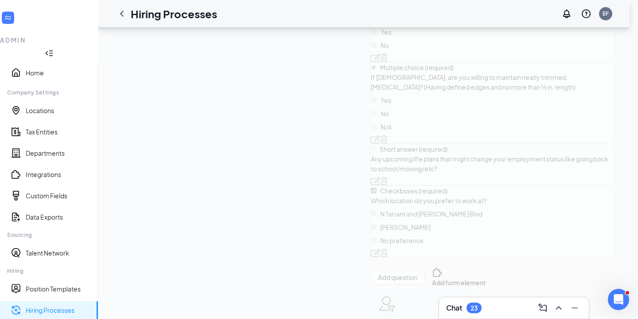
scroll to position [1477, 0]
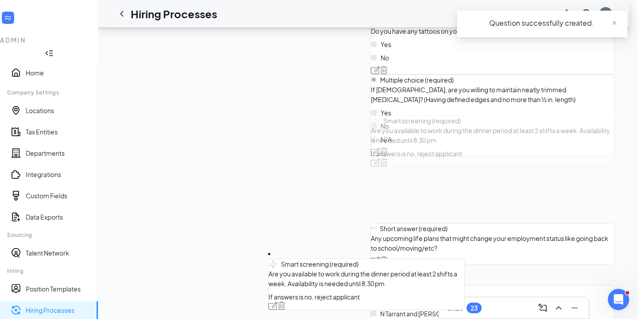
drag, startPoint x: 279, startPoint y: 280, endPoint x: 270, endPoint y: 129, distance: 151.8
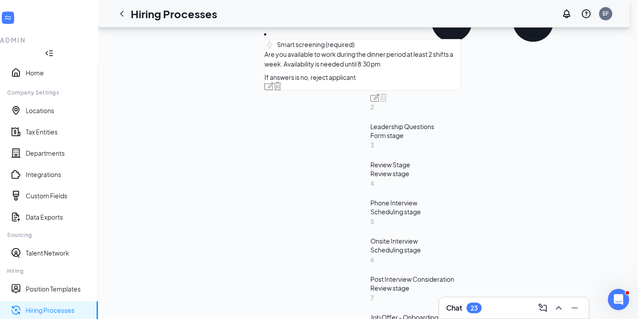
scroll to position [319, 0]
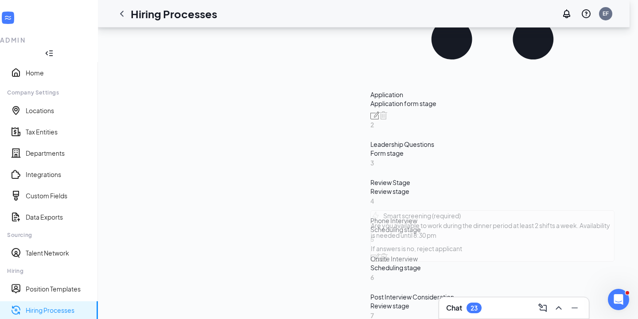
drag, startPoint x: 280, startPoint y: 274, endPoint x: 278, endPoint y: 169, distance: 104.6
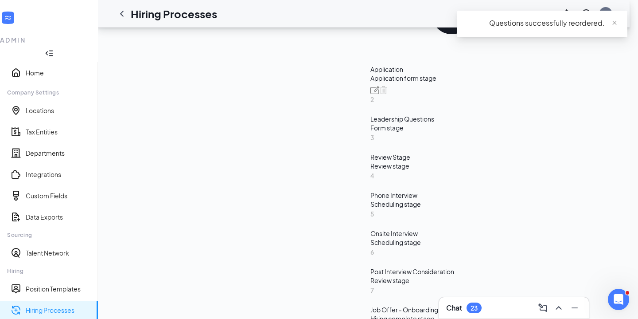
drag, startPoint x: 275, startPoint y: 155, endPoint x: 278, endPoint y: 167, distance: 11.8
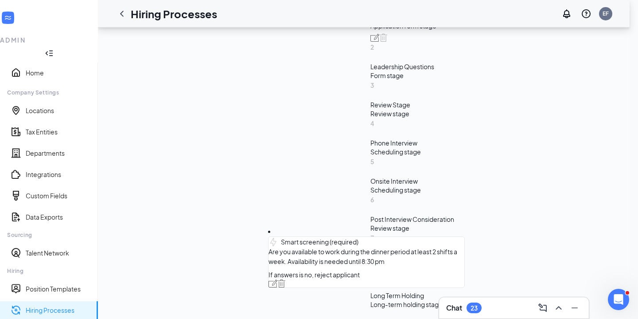
scroll to position [405, 0]
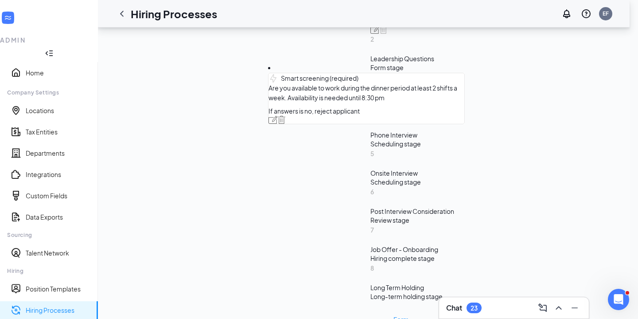
drag, startPoint x: 279, startPoint y: 158, endPoint x: 276, endPoint y: 222, distance: 63.9
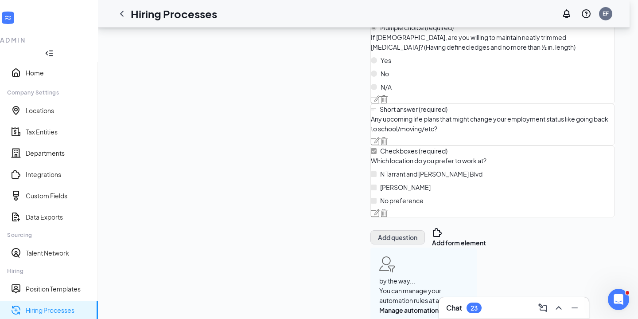
scroll to position [1645, 0]
click at [371, 245] on button "Add question" at bounding box center [398, 238] width 55 height 14
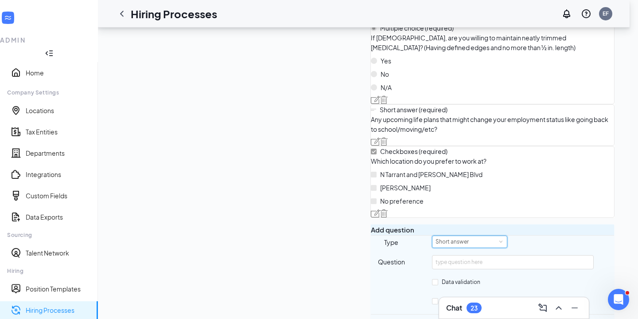
click at [436, 236] on div "Short answer" at bounding box center [470, 242] width 68 height 12
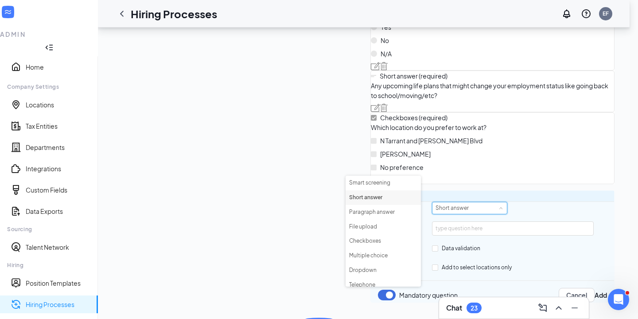
scroll to position [0, 0]
click at [464, 190] on div "Add question Type Short answer Question Data validation Add to select locations…" at bounding box center [493, 246] width 244 height 112
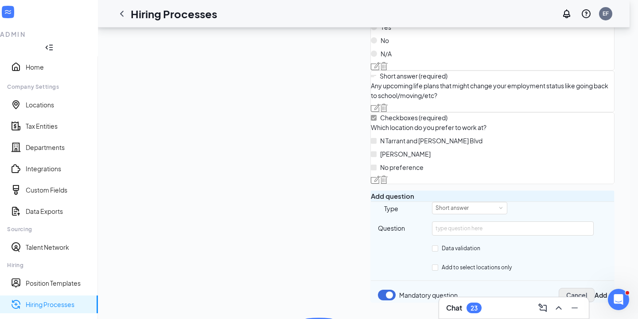
click at [559, 288] on button "Cancel" at bounding box center [577, 295] width 36 height 14
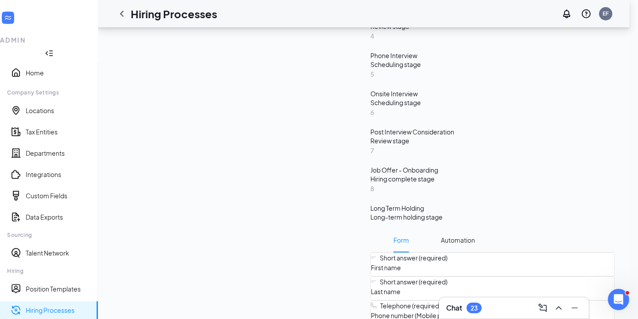
scroll to position [485, 0]
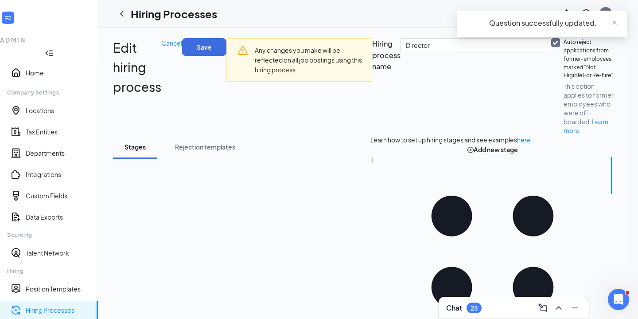
scroll to position [0, 0]
click at [227, 50] on button "Save" at bounding box center [204, 47] width 44 height 18
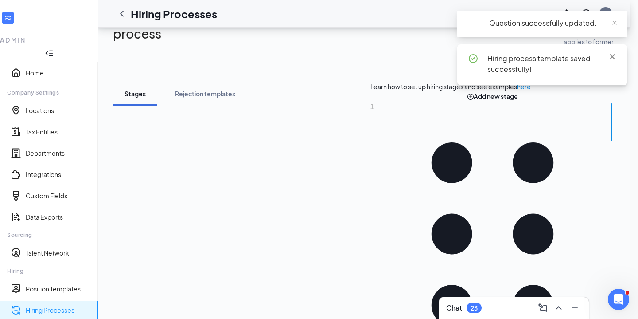
scroll to position [55, 0]
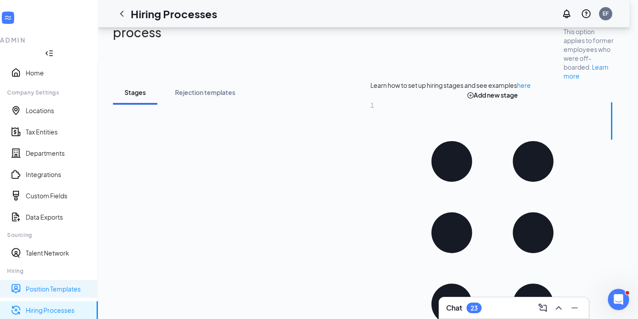
click at [50, 284] on link "Position Templates" at bounding box center [58, 288] width 65 height 9
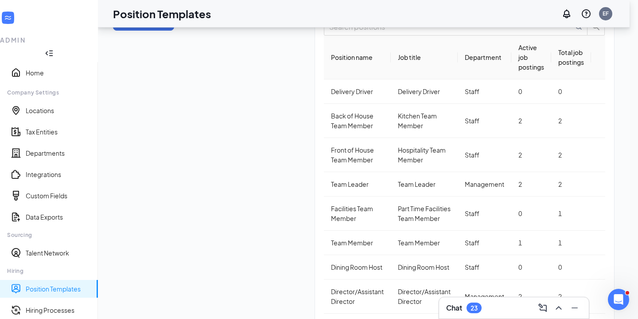
scroll to position [44, 0]
click at [598, 297] on icon "Ellipses" at bounding box center [598, 297] width 0 height 0
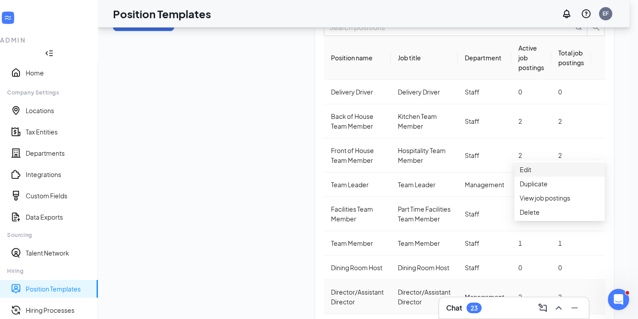
click at [552, 174] on span "Edit" at bounding box center [560, 169] width 80 height 10
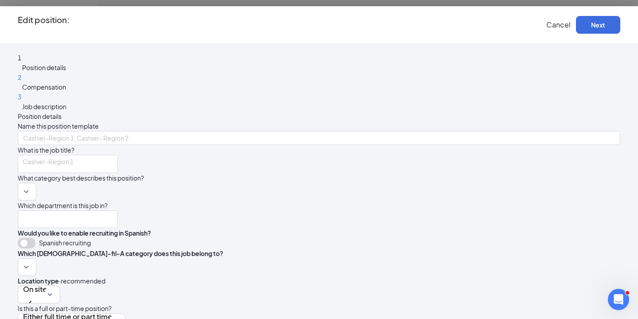
type input "Director/Assistant Director"
type input "Management"
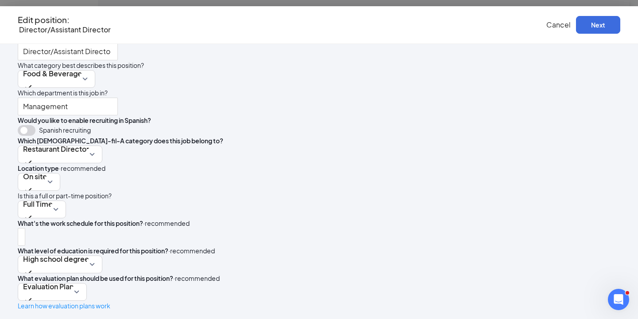
scroll to position [234, 0]
click at [23, 230] on div at bounding box center [21, 237] width 3 height 14
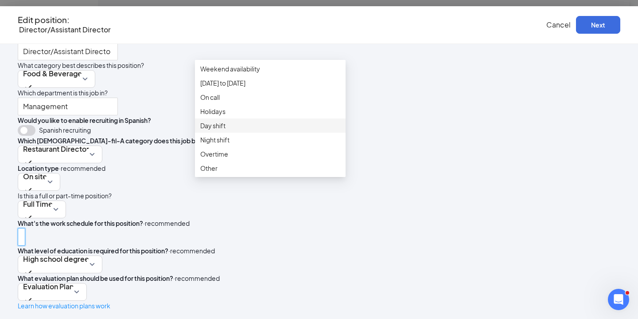
scroll to position [111, 0]
click at [242, 121] on span "Day shift" at bounding box center [270, 126] width 140 height 10
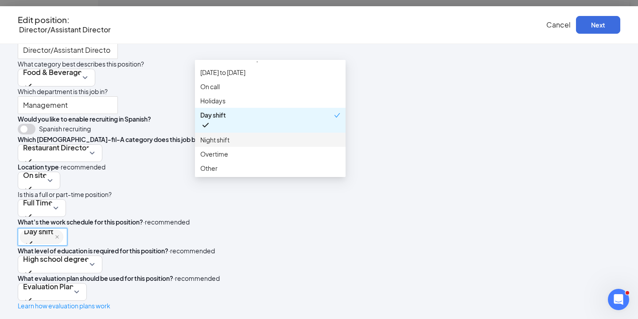
click at [228, 133] on div "Night shift" at bounding box center [270, 140] width 151 height 14
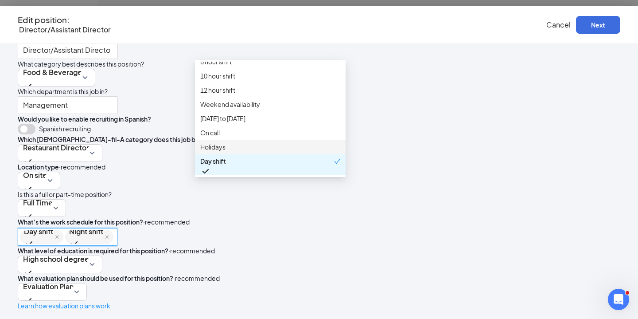
scroll to position [4, 0]
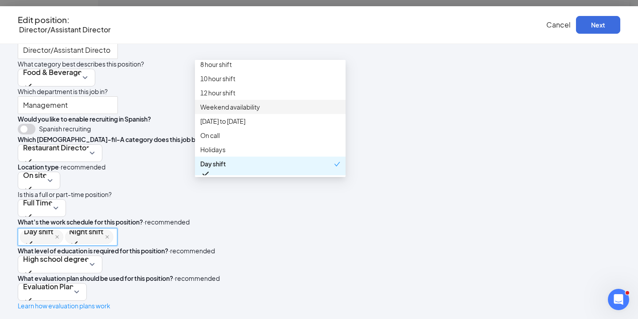
click at [250, 112] on span "Weekend availability" at bounding box center [230, 107] width 60 height 10
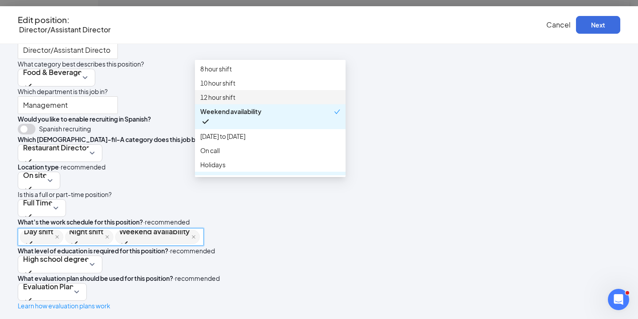
scroll to position [0, 0]
click at [398, 227] on div "Day shift Night shift Weekend availability 8_hour_shift 10_hour_shift 12_hour_s…" at bounding box center [319, 236] width 603 height 19
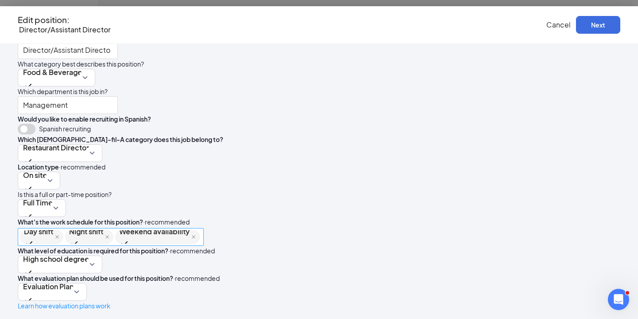
click at [202, 229] on div "Day shift Night shift Weekend availability" at bounding box center [111, 237] width 182 height 16
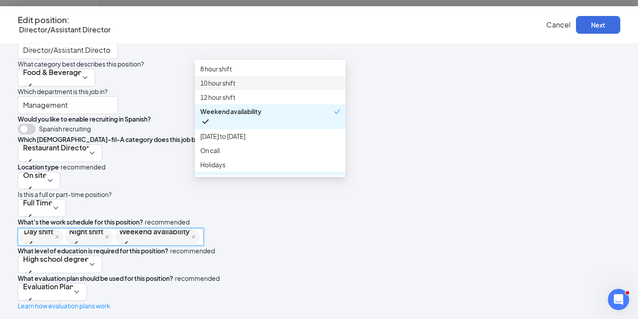
type input "W"
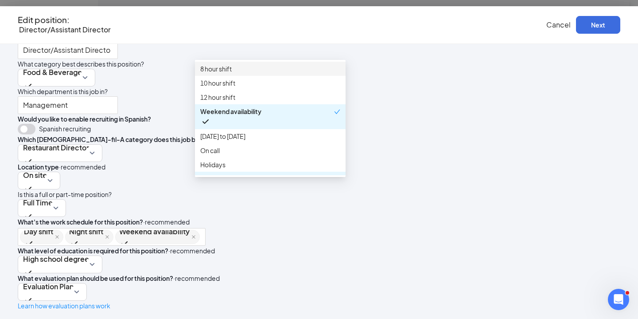
click at [419, 227] on div "Day shift Night shift Weekend availability 8_hour_shift 10_hour_shift 8 hour sh…" at bounding box center [319, 236] width 603 height 19
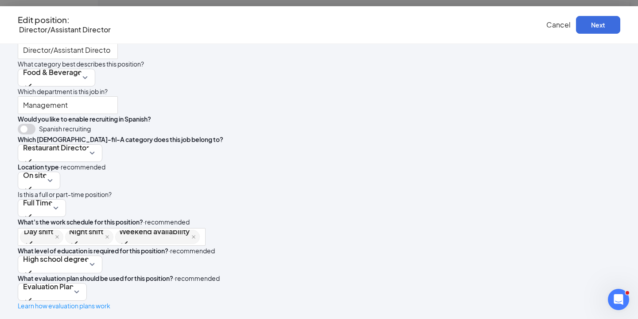
scroll to position [250, 0]
click at [578, 23] on button "Next" at bounding box center [598, 25] width 44 height 18
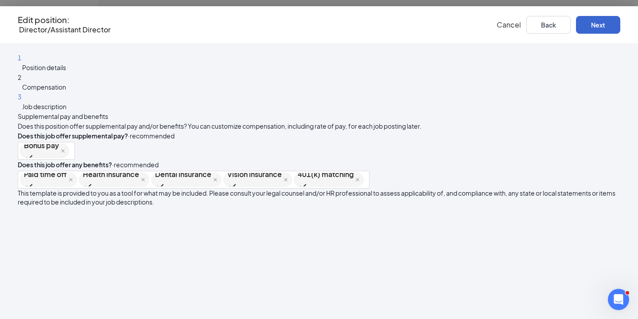
scroll to position [0, 0]
click at [581, 24] on button "Next" at bounding box center [598, 25] width 44 height 18
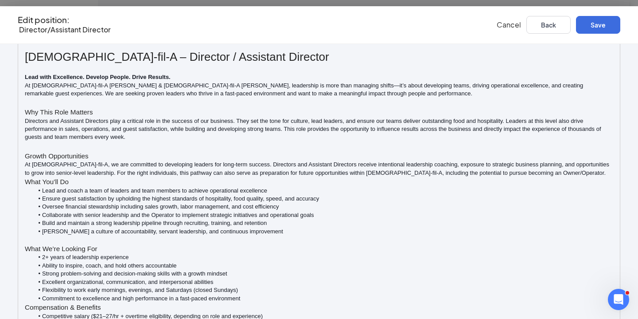
scroll to position [139, 0]
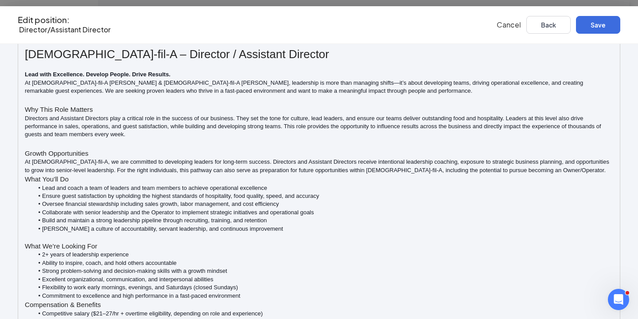
click at [358, 317] on li "Quarterly performance-based bonus program (up to 8% of wages) tied to Food Safe…" at bounding box center [324, 321] width 580 height 8
click at [457, 300] on h3 "Compensation & Benefits" at bounding box center [319, 305] width 589 height 10
click at [581, 27] on button "Save" at bounding box center [598, 25] width 44 height 18
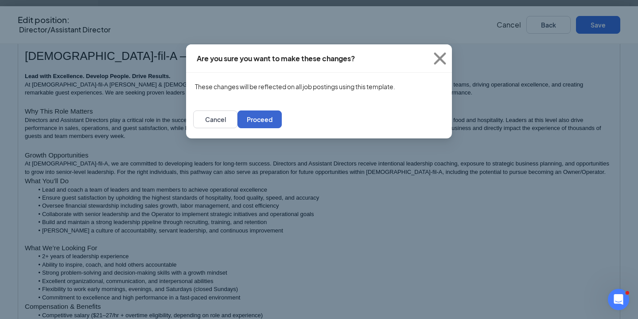
click at [282, 126] on button "Proceed" at bounding box center [260, 119] width 44 height 18
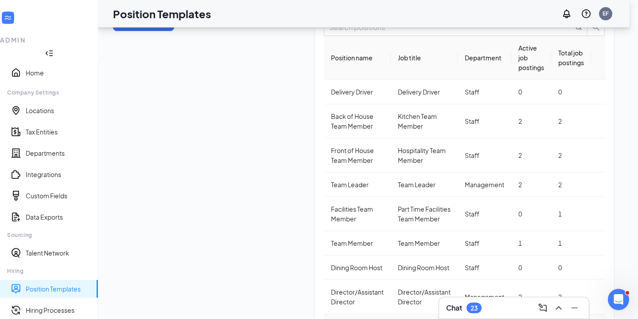
click at [554, 191] on span "Edit" at bounding box center [560, 189] width 80 height 10
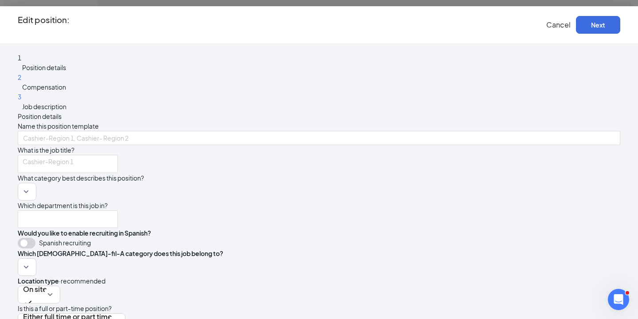
type input "Talent Director"
type input "Talent and Training Director"
type input "Management"
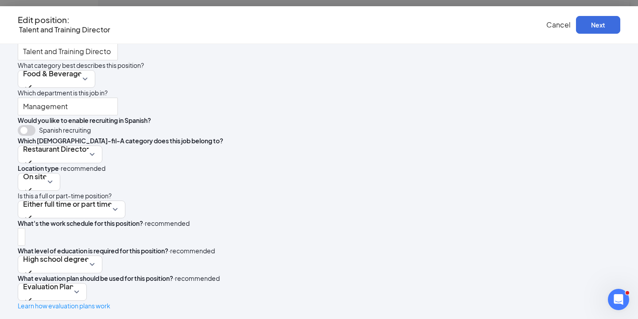
scroll to position [234, 0]
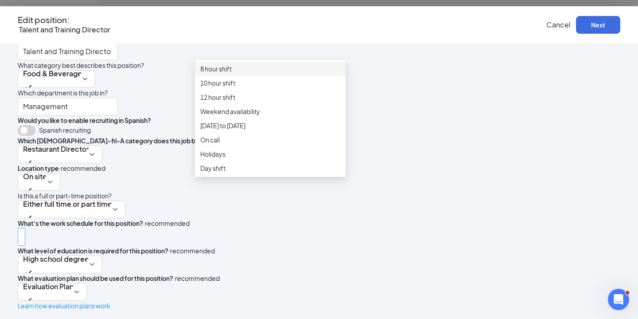
click at [23, 230] on div at bounding box center [21, 237] width 3 height 14
click at [245, 116] on span "Weekend availability" at bounding box center [230, 111] width 60 height 10
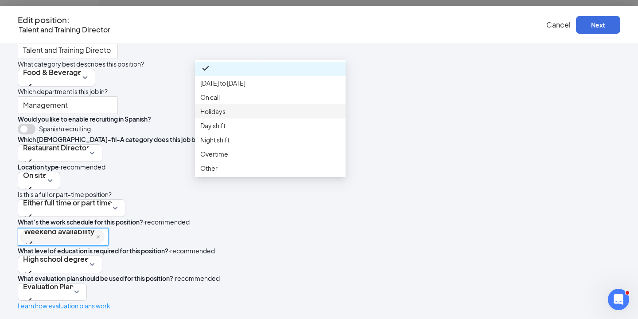
scroll to position [112, 0]
click at [236, 135] on span "Night shift" at bounding box center [270, 140] width 140 height 10
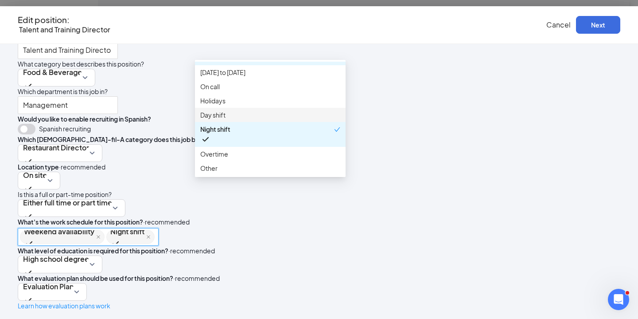
click at [235, 110] on span "Day shift" at bounding box center [270, 115] width 140 height 10
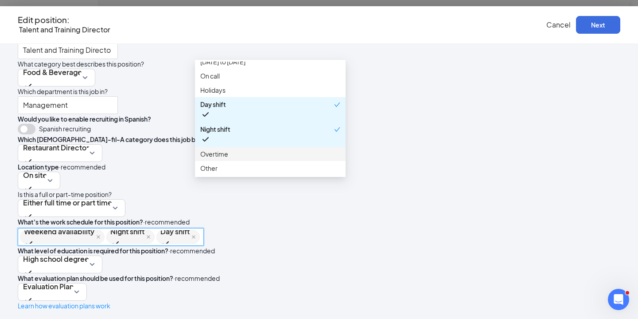
scroll to position [250, 0]
click at [582, 25] on button "Next" at bounding box center [598, 25] width 44 height 18
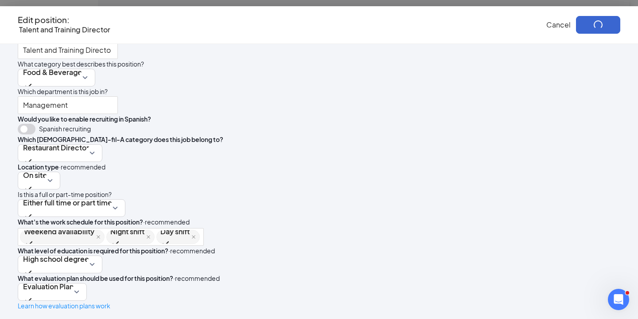
scroll to position [0, 0]
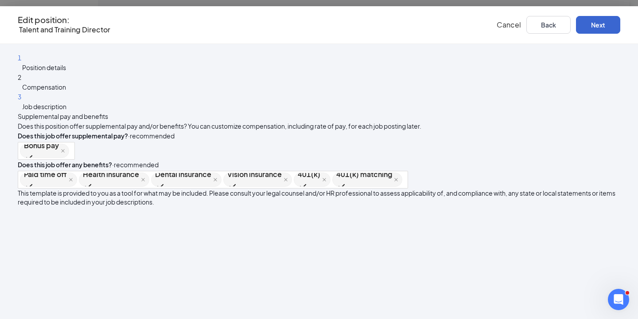
click at [579, 27] on button "Next" at bounding box center [598, 25] width 44 height 18
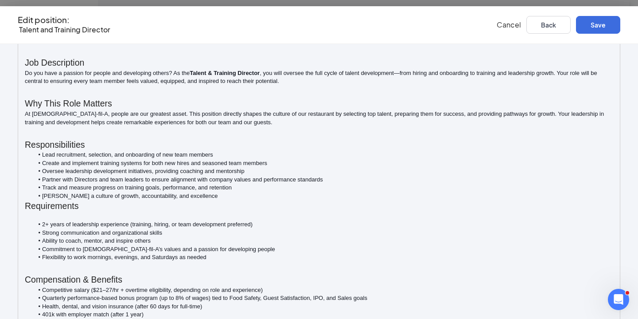
scroll to position [174, 0]
click at [576, 21] on button "Save" at bounding box center [598, 25] width 44 height 18
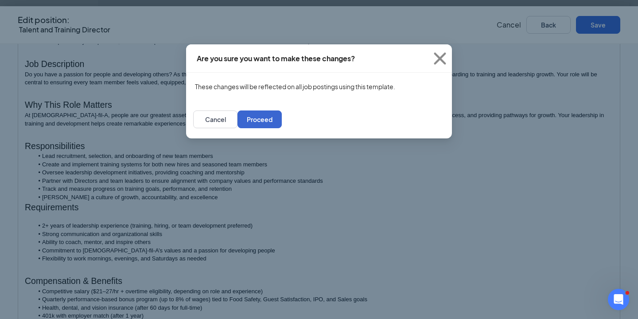
click at [282, 128] on button "Proceed" at bounding box center [260, 119] width 44 height 18
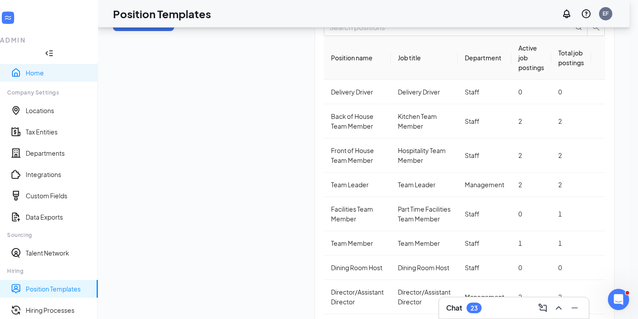
click at [38, 68] on link "Home" at bounding box center [58, 72] width 65 height 9
